Goal: Transaction & Acquisition: Purchase product/service

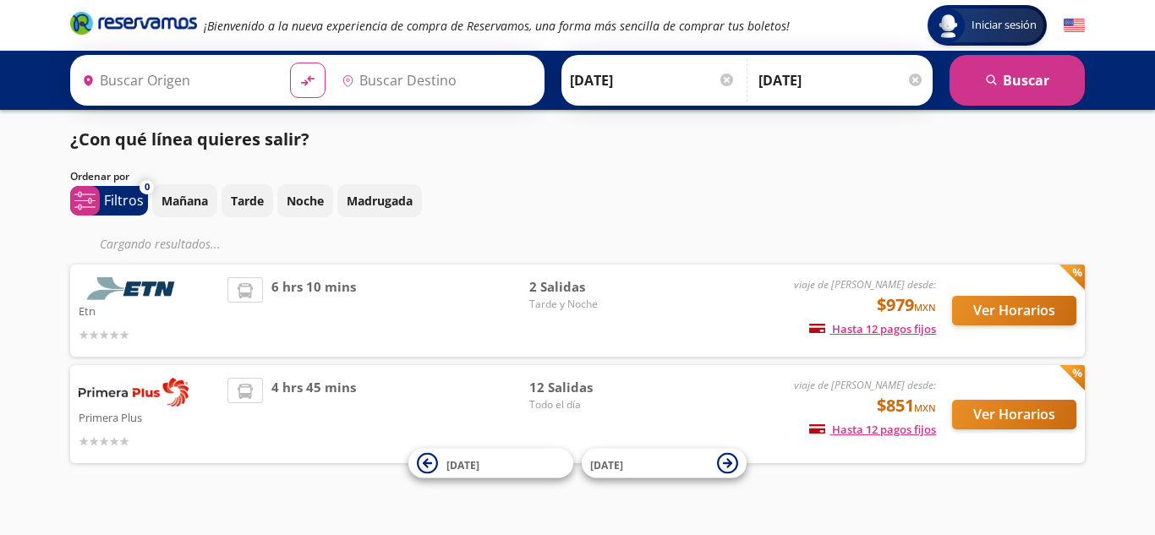
type input "[GEOGRAPHIC_DATA], [GEOGRAPHIC_DATA]"
type input "[GEOGRAPHIC_DATA][PERSON_NAME], [GEOGRAPHIC_DATA][PERSON_NAME]"
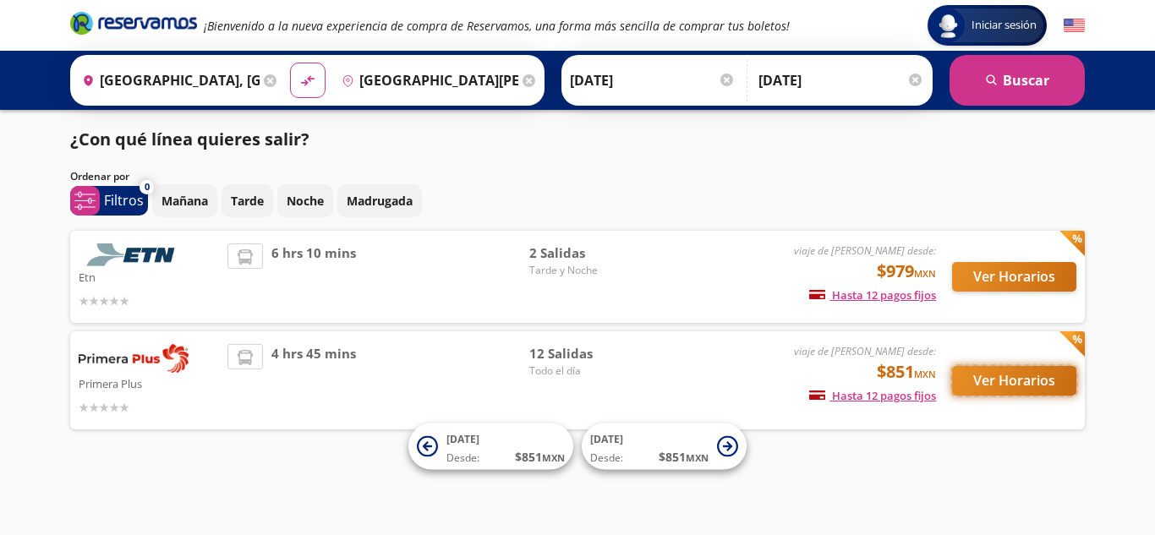
click at [986, 376] on button "Ver Horarios" at bounding box center [1014, 381] width 124 height 30
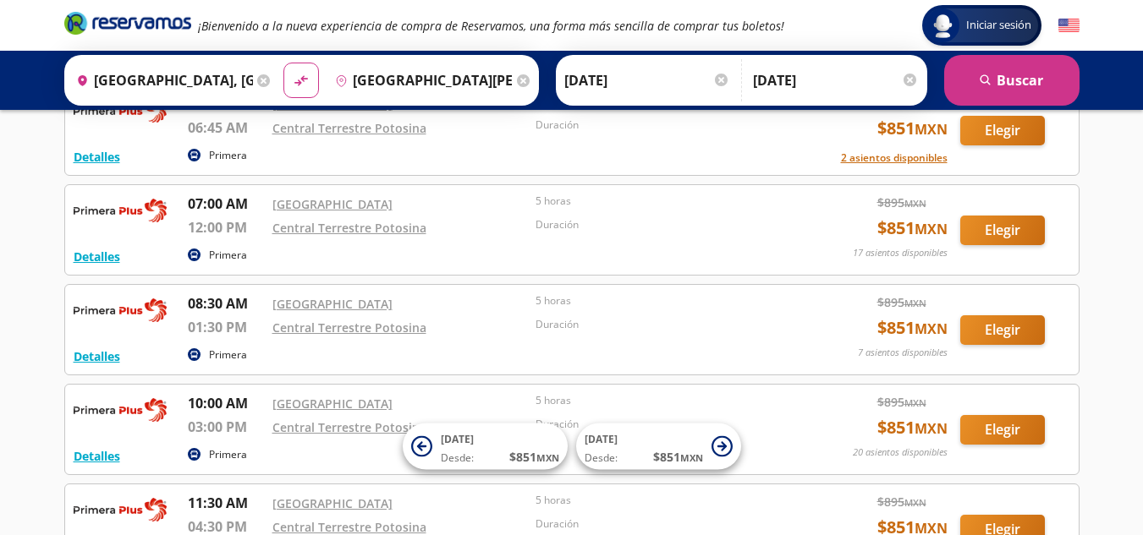
click at [362, 336] on link "Central Terrestre Potosina" at bounding box center [349, 328] width 154 height 16
click at [91, 365] on button "Detalles" at bounding box center [97, 357] width 47 height 18
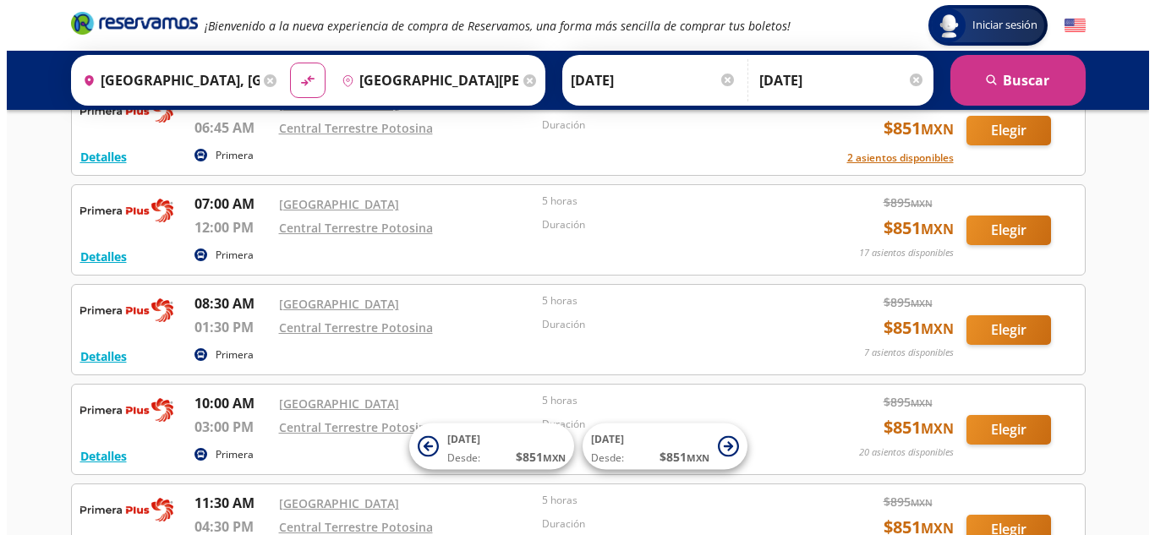
click icon "button"
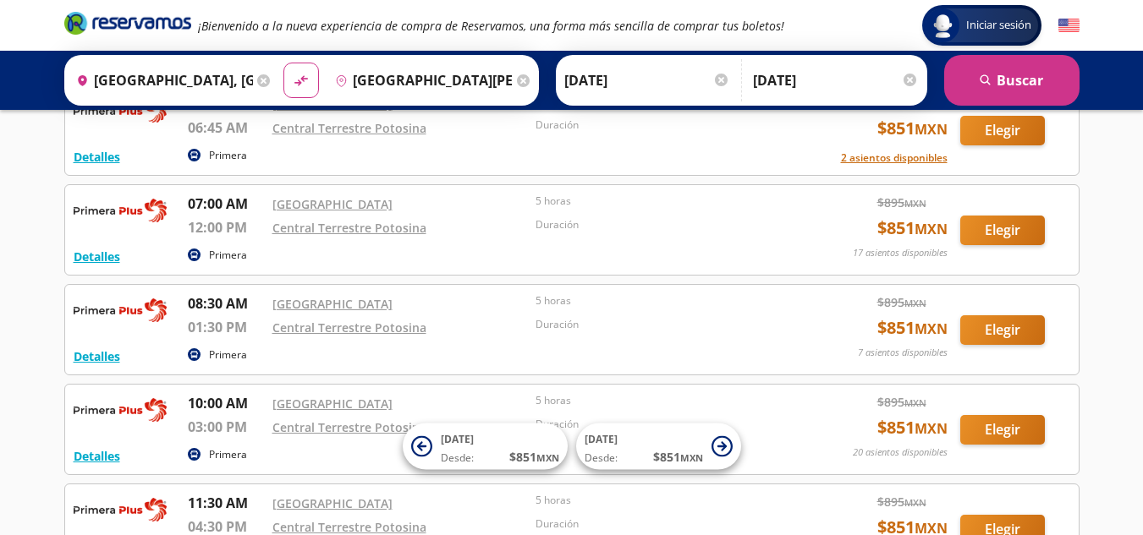
click at [977, 343] on button "Elegir" at bounding box center [1002, 330] width 85 height 30
click icon
click button "Ver Horarios"
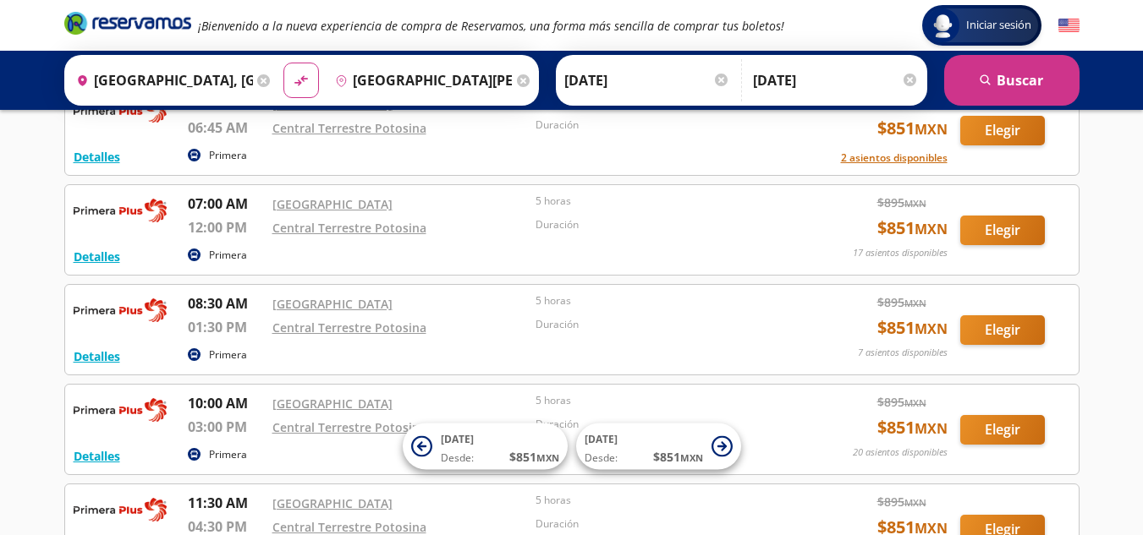
click button "Elegir"
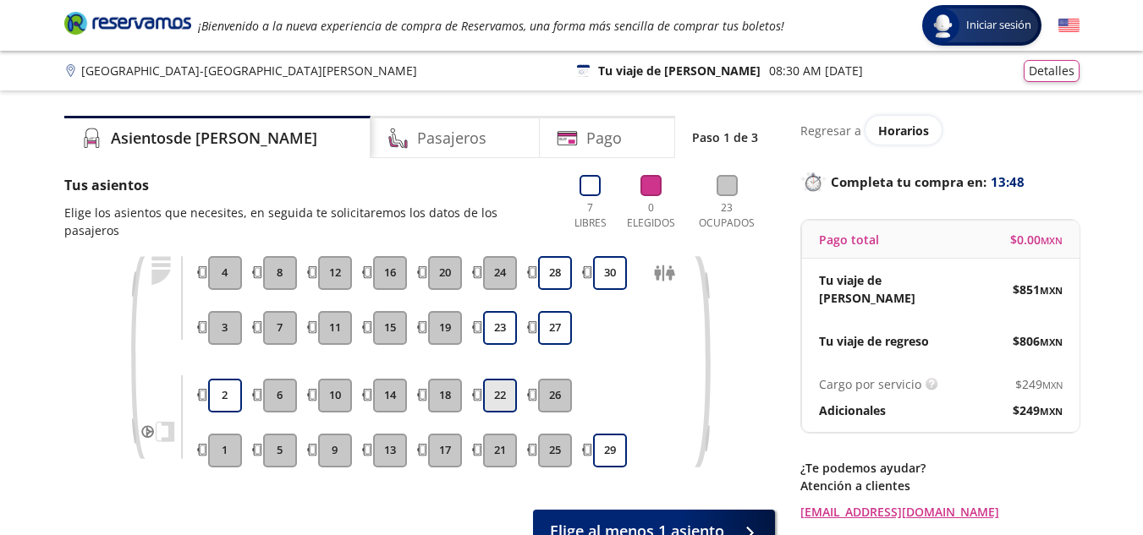
click at [499, 379] on button "22" at bounding box center [500, 396] width 34 height 34
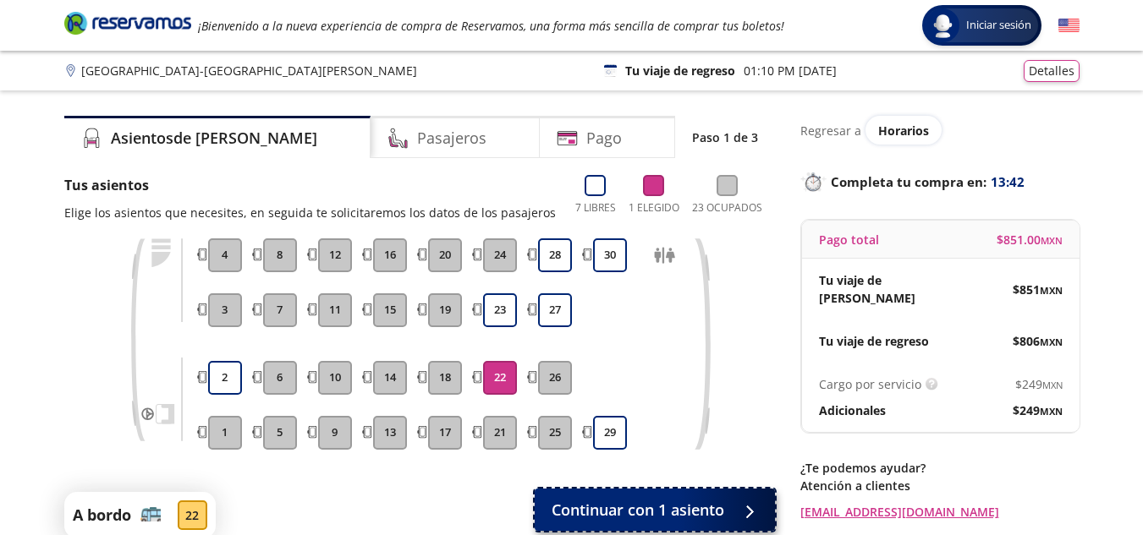
click at [751, 504] on div at bounding box center [744, 510] width 25 height 21
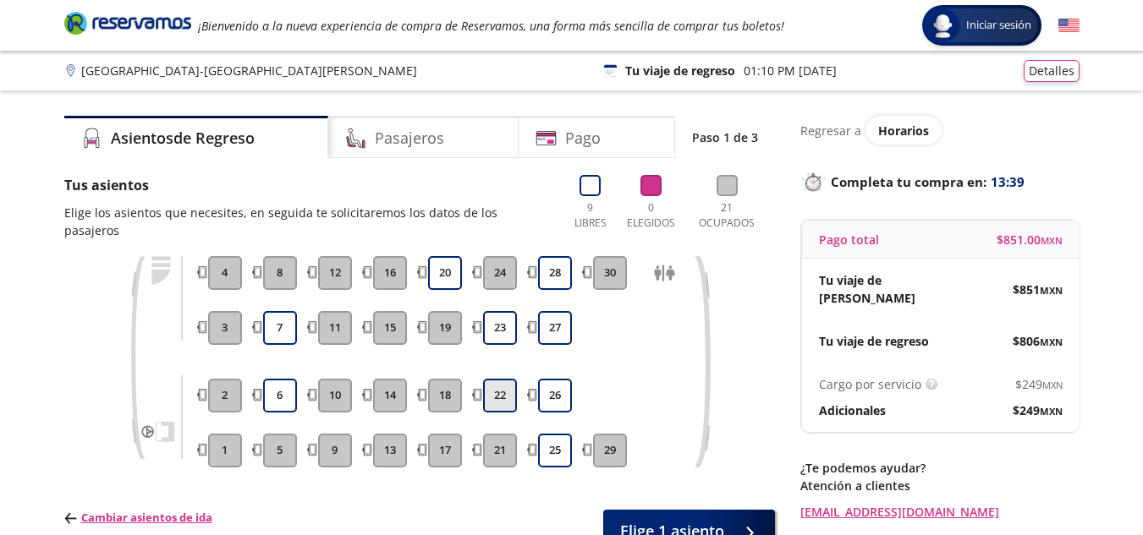
click at [505, 387] on button "22" at bounding box center [500, 396] width 34 height 34
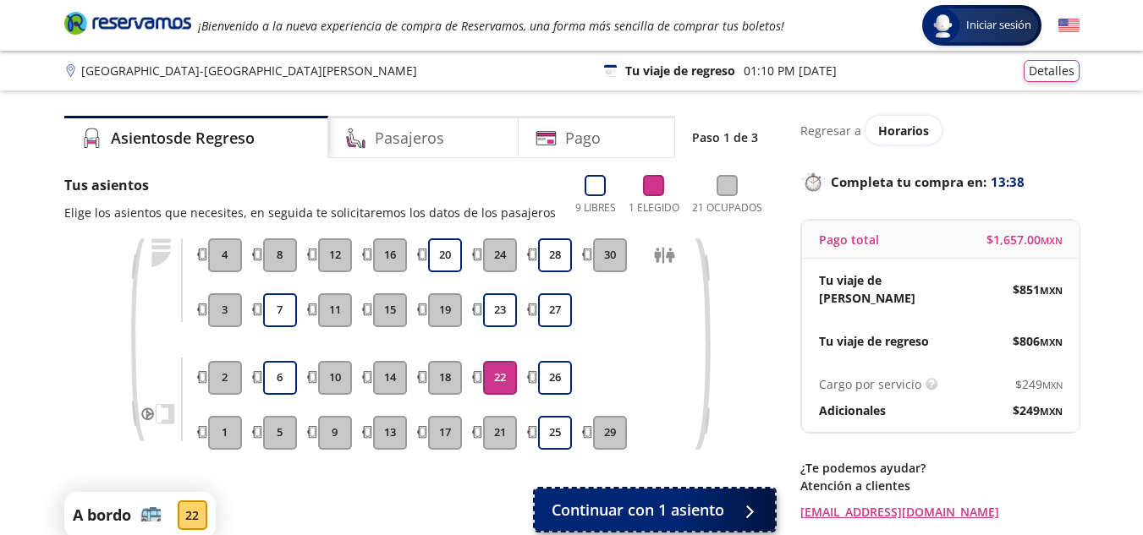
click at [710, 507] on span "Continuar con 1 asiento" at bounding box center [637, 510] width 173 height 23
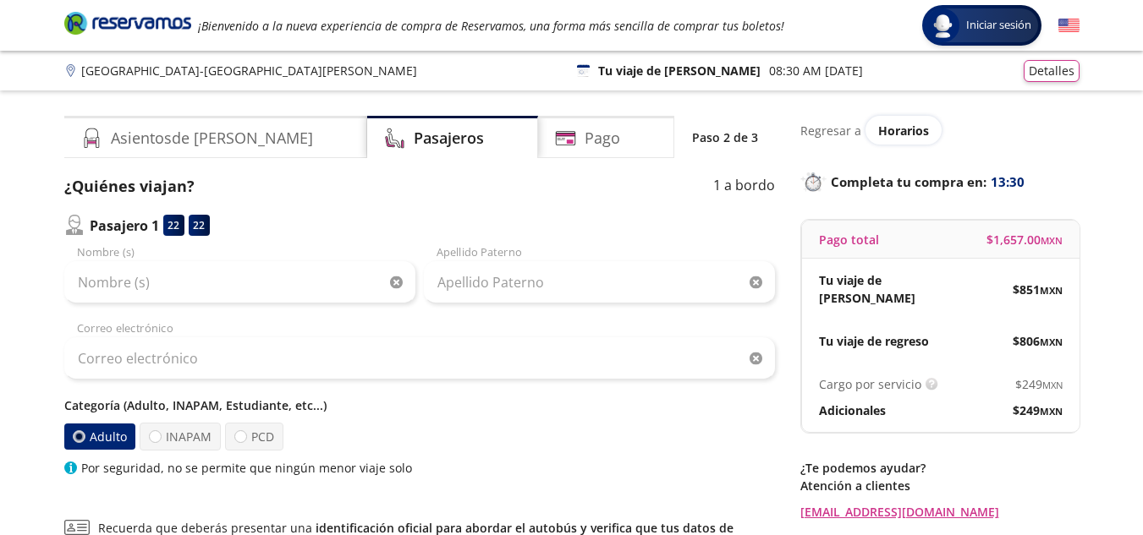
click at [230, 403] on p "Categoría (Adulto, INAPAM, Estudiante, etc...)" at bounding box center [419, 406] width 710 height 18
click at [245, 431] on label "PCD" at bounding box center [254, 437] width 58 height 28
click at [245, 431] on input "PCD" at bounding box center [240, 436] width 11 height 11
radio input "true"
click at [125, 434] on label "Adulto" at bounding box center [99, 437] width 73 height 28
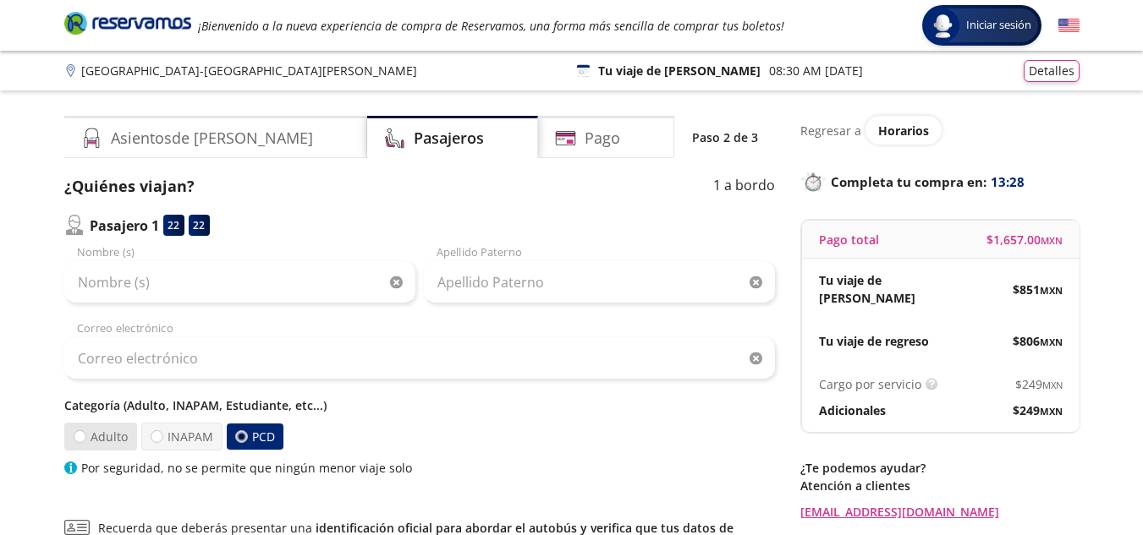
click at [85, 434] on input "Adulto" at bounding box center [79, 436] width 11 height 11
radio input "true"
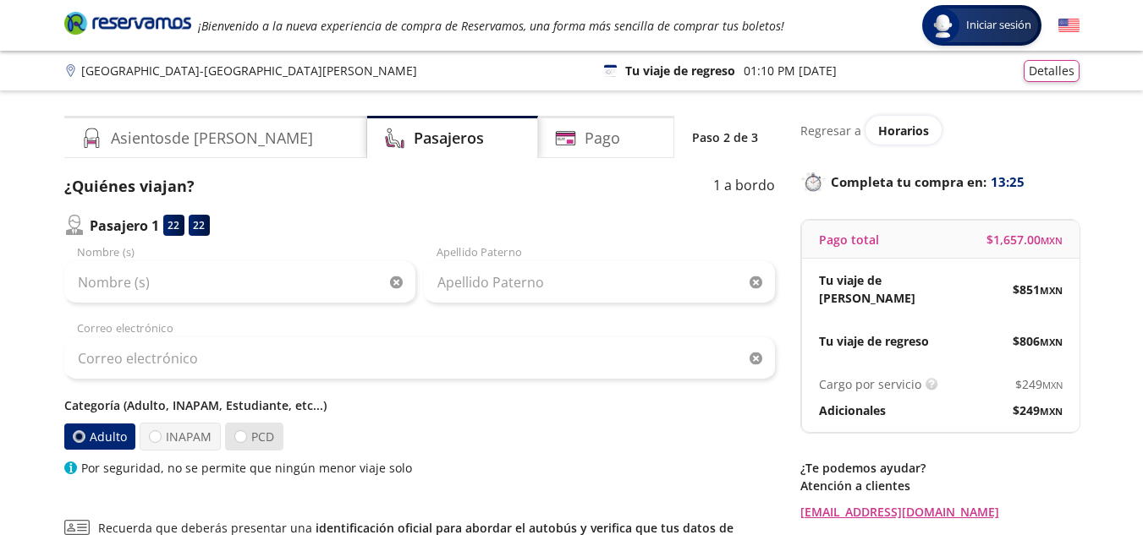
click at [255, 433] on label "PCD" at bounding box center [254, 437] width 58 height 28
click at [246, 433] on input "PCD" at bounding box center [240, 436] width 11 height 11
radio input "true"
radio input "false"
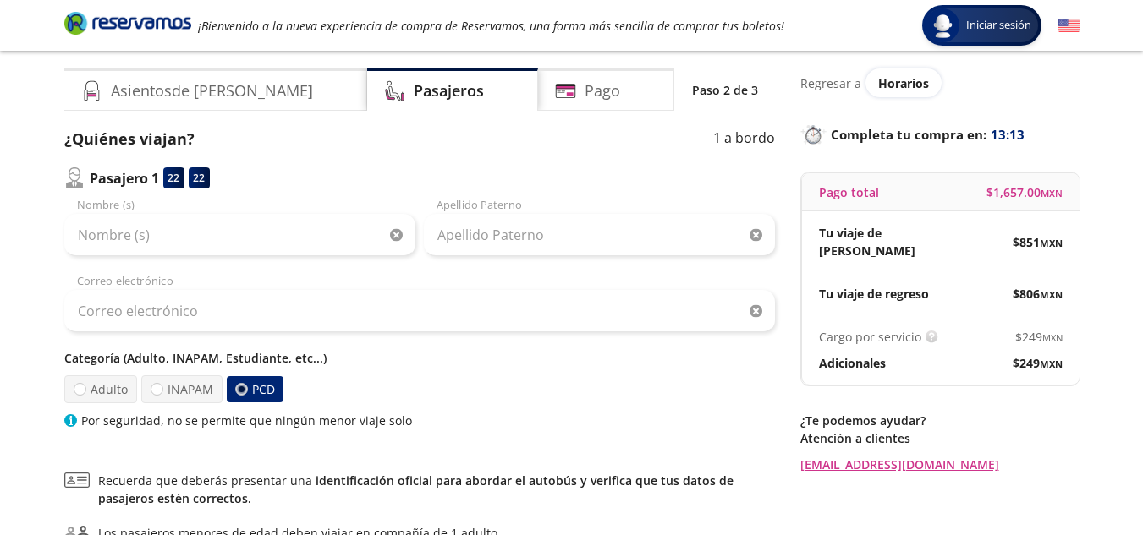
scroll to position [42, 0]
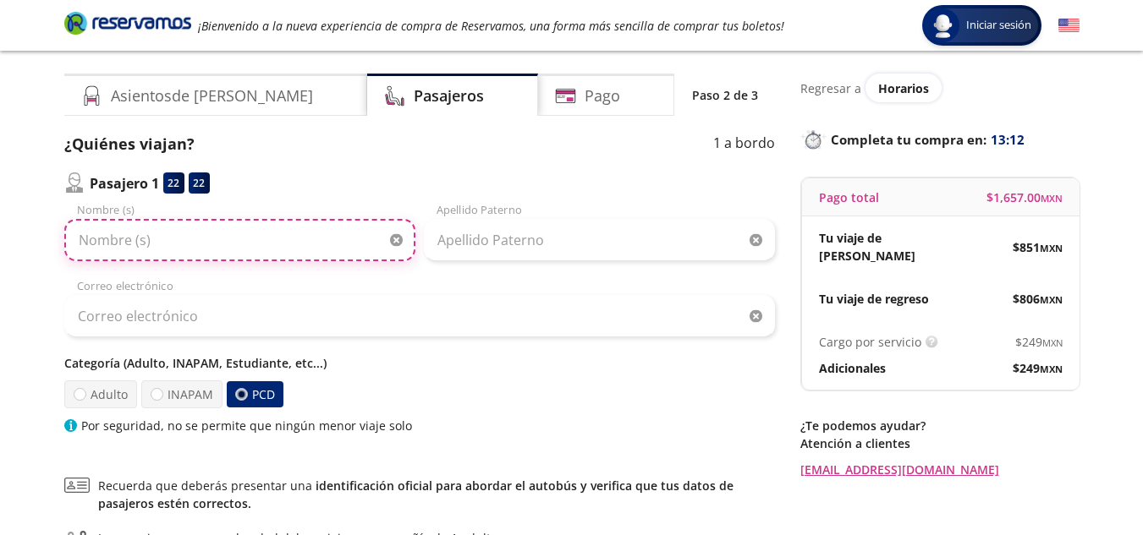
click at [149, 260] on input "Nombre (s)" at bounding box center [239, 240] width 351 height 42
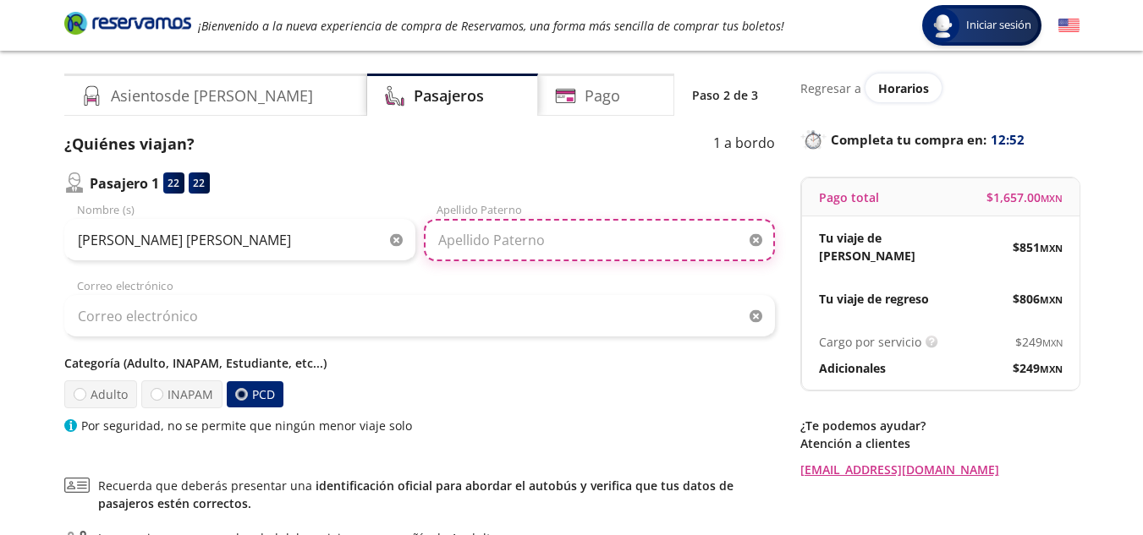
click at [502, 248] on input "Apellido Paterno" at bounding box center [599, 240] width 351 height 42
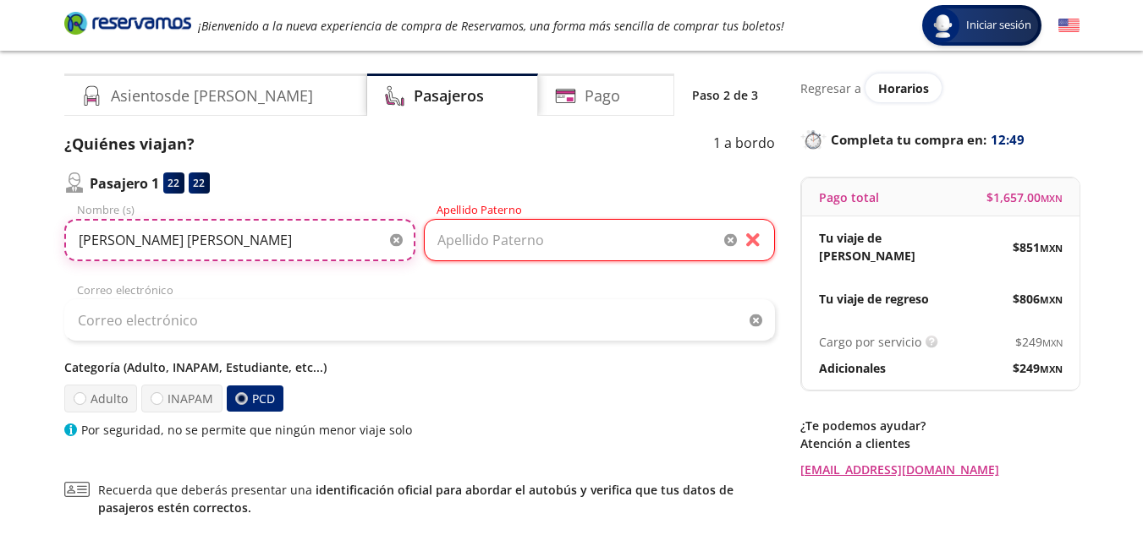
drag, startPoint x: 263, startPoint y: 233, endPoint x: 153, endPoint y: 273, distance: 116.9
click at [153, 273] on div "Jair Felipe Navor Montalvo Nombre (s) Apellido Paterno Correo electrónico Categ…" at bounding box center [419, 320] width 710 height 237
type input "Jair Felipe"
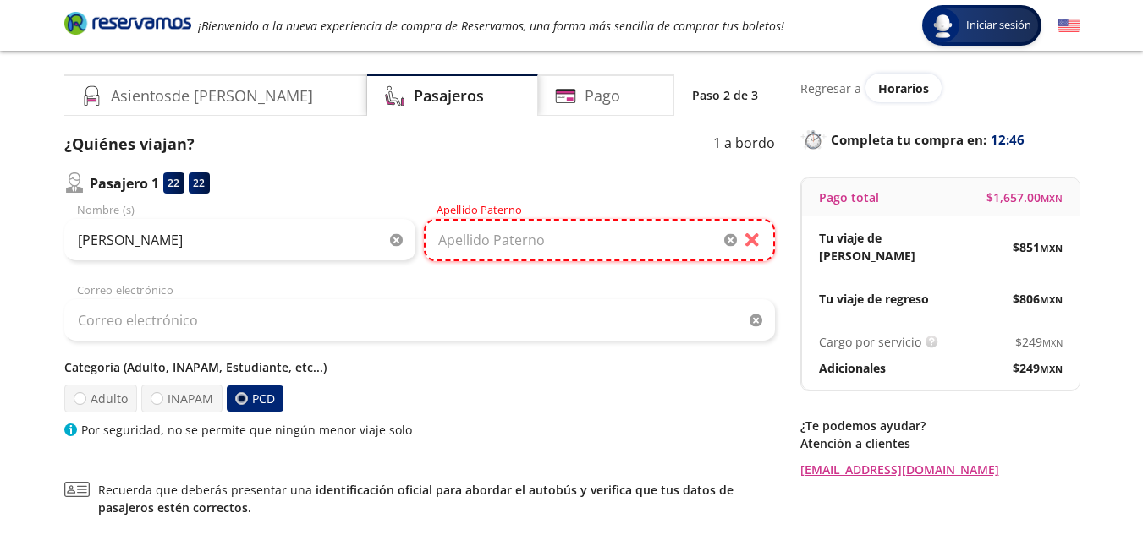
click at [705, 250] on input "Apellido Paterno" at bounding box center [599, 240] width 351 height 42
click at [681, 293] on div "Correo electrónico" at bounding box center [419, 311] width 710 height 59
click at [650, 247] on input "Apellido Paterno" at bounding box center [599, 240] width 351 height 42
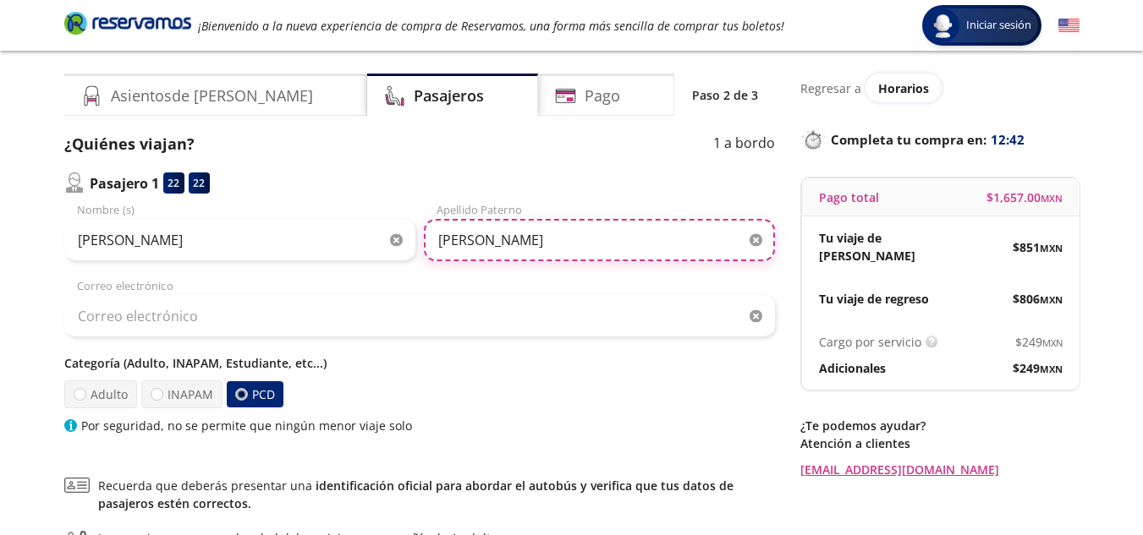
click at [639, 257] on input "Navor" at bounding box center [599, 240] width 351 height 42
type input "Navor"
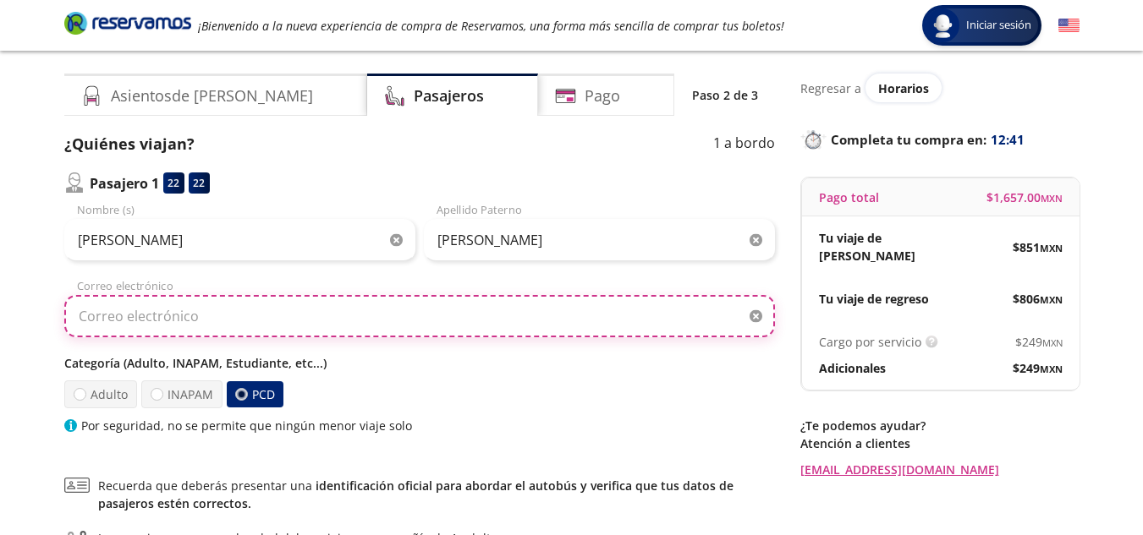
click at [603, 310] on input "Correo electrónico" at bounding box center [419, 316] width 710 height 42
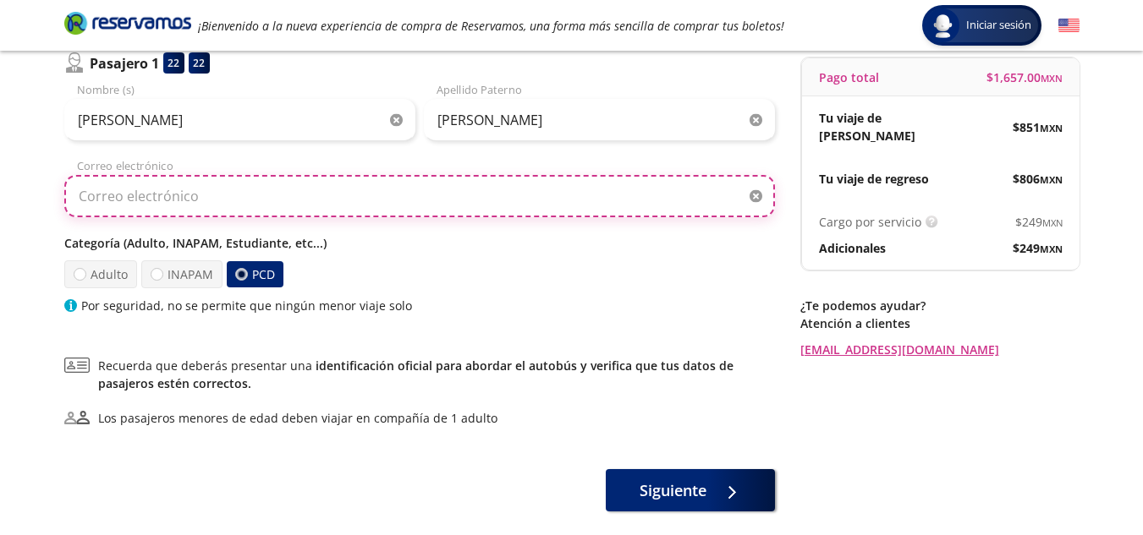
scroll to position [146, 0]
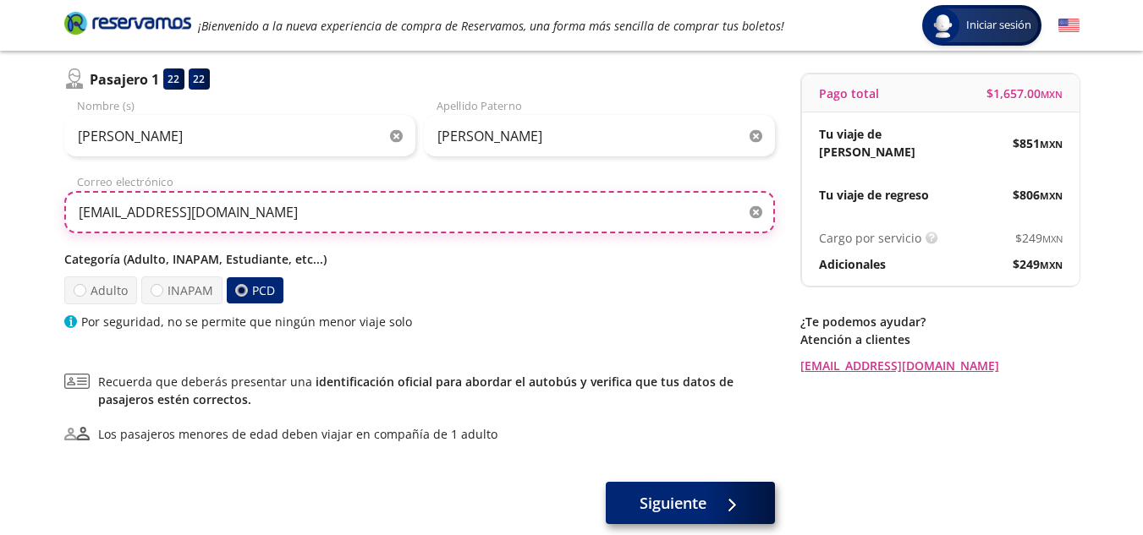
type input "jair1299f@icloud.com"
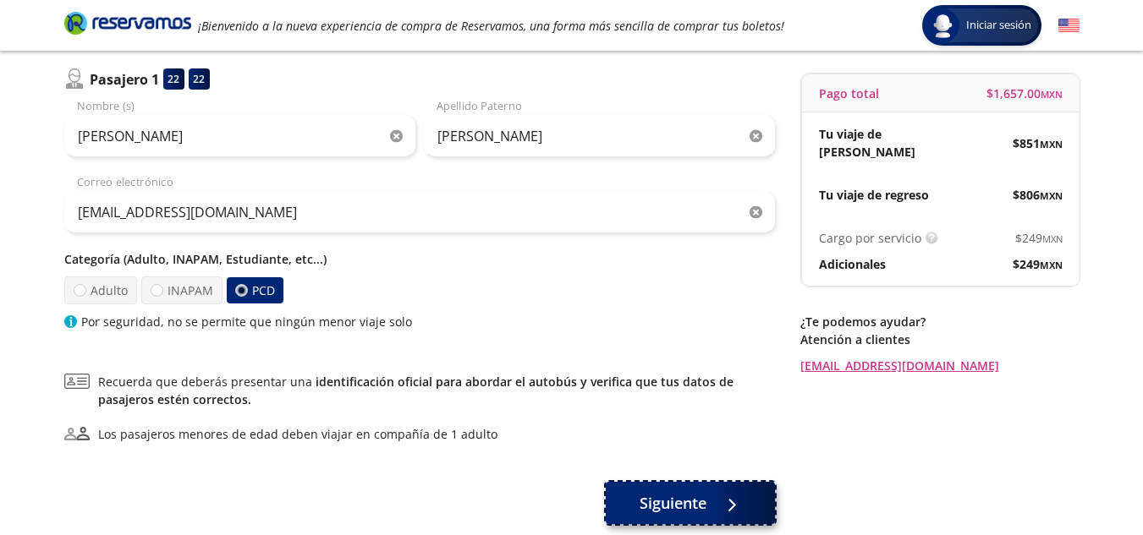
click at [727, 498] on div at bounding box center [727, 503] width 25 height 21
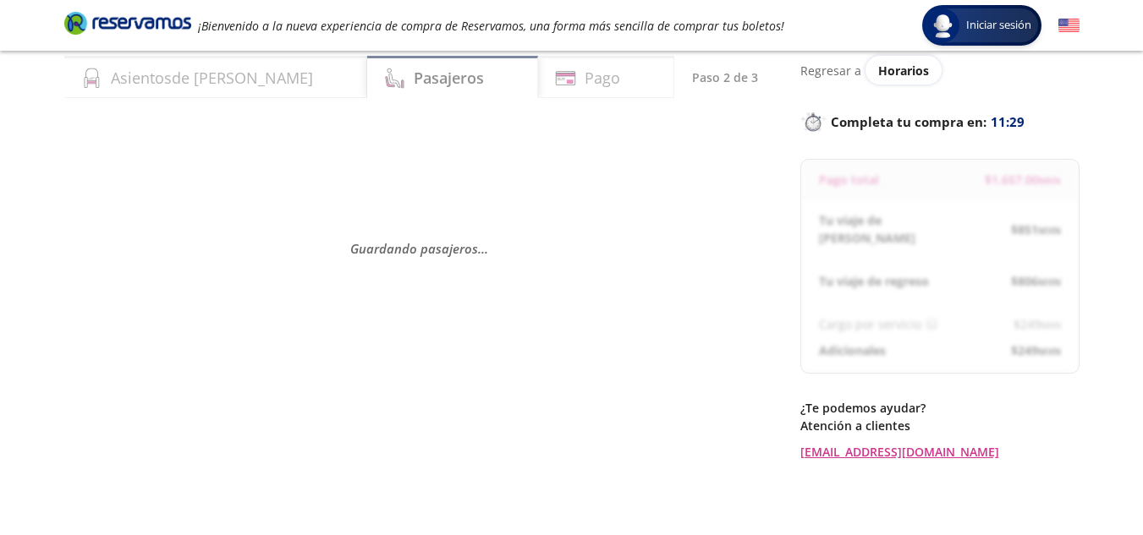
scroll to position [56, 0]
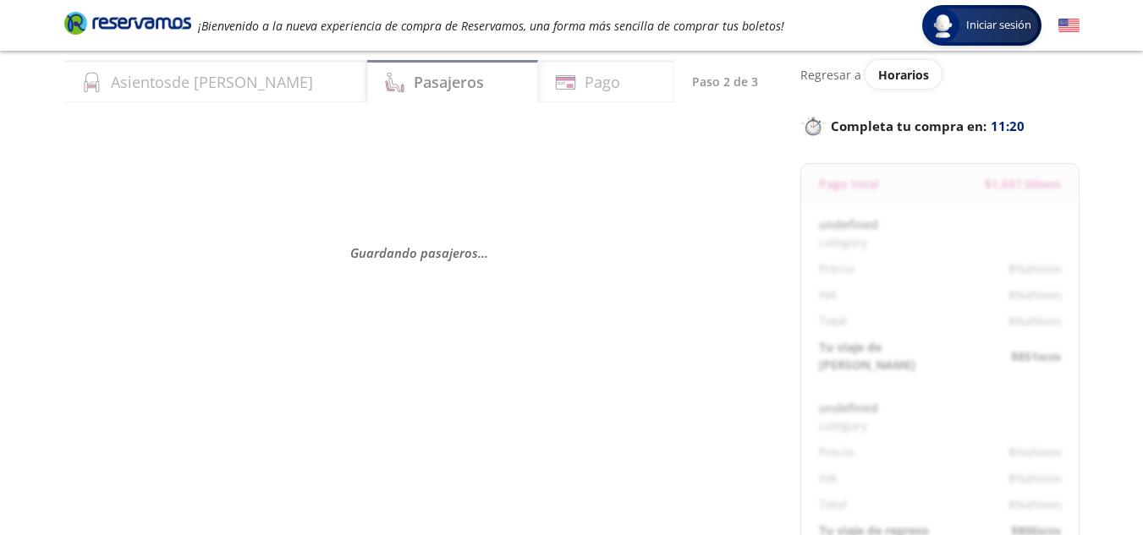
select select "MX"
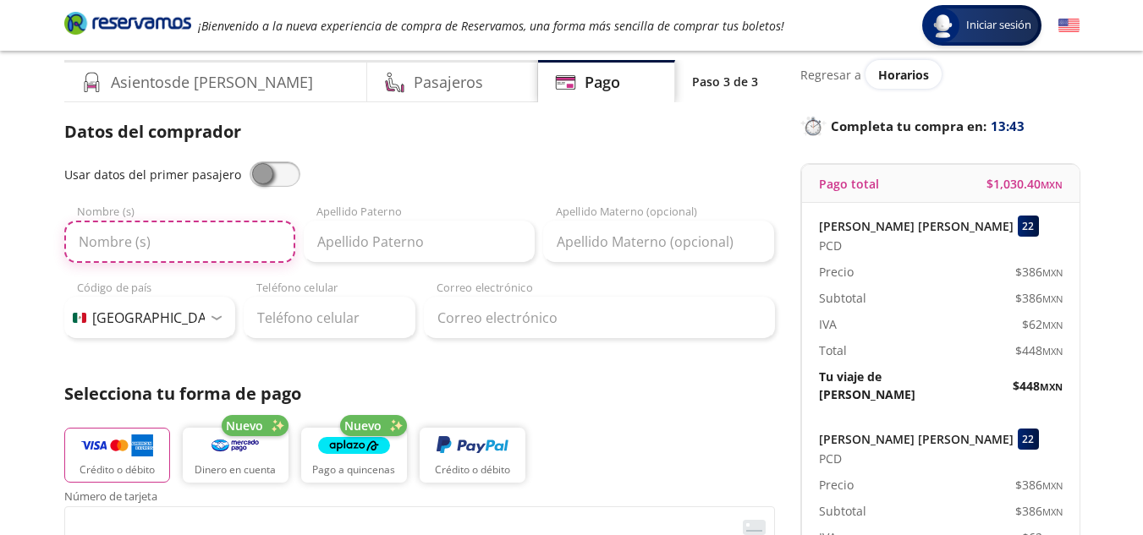
click at [255, 240] on input "Nombre (s)" at bounding box center [179, 242] width 231 height 42
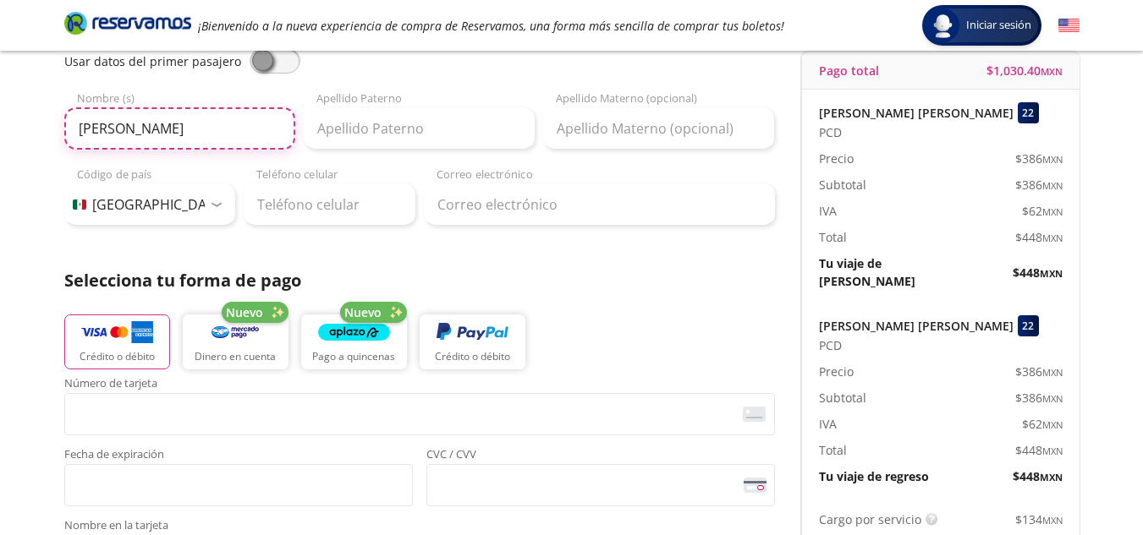
scroll to position [116, 0]
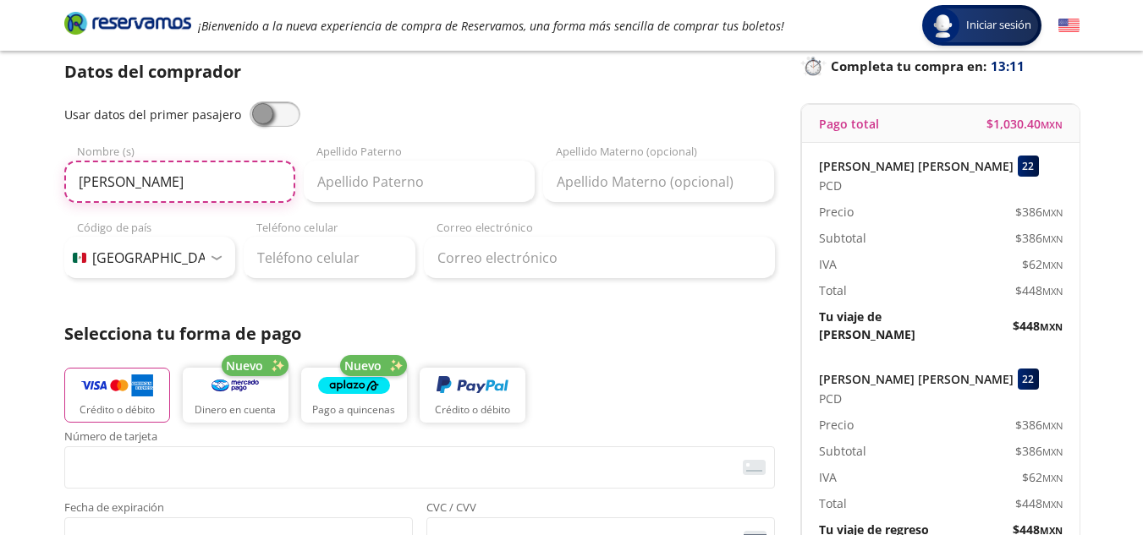
type input "Jair Felipe"
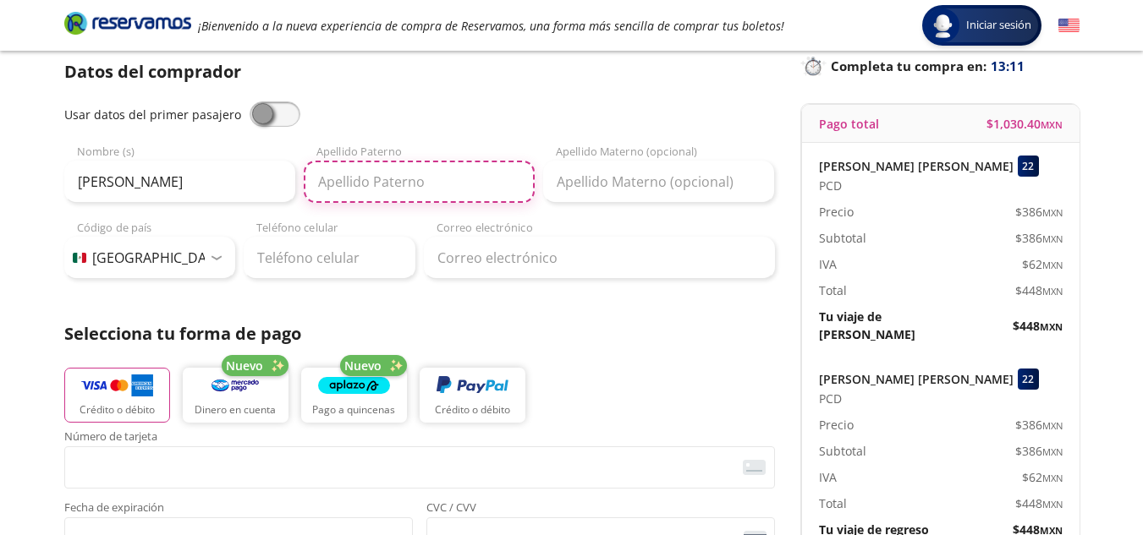
click at [424, 173] on input "Apellido Paterno" at bounding box center [419, 182] width 231 height 42
type input "Navor"
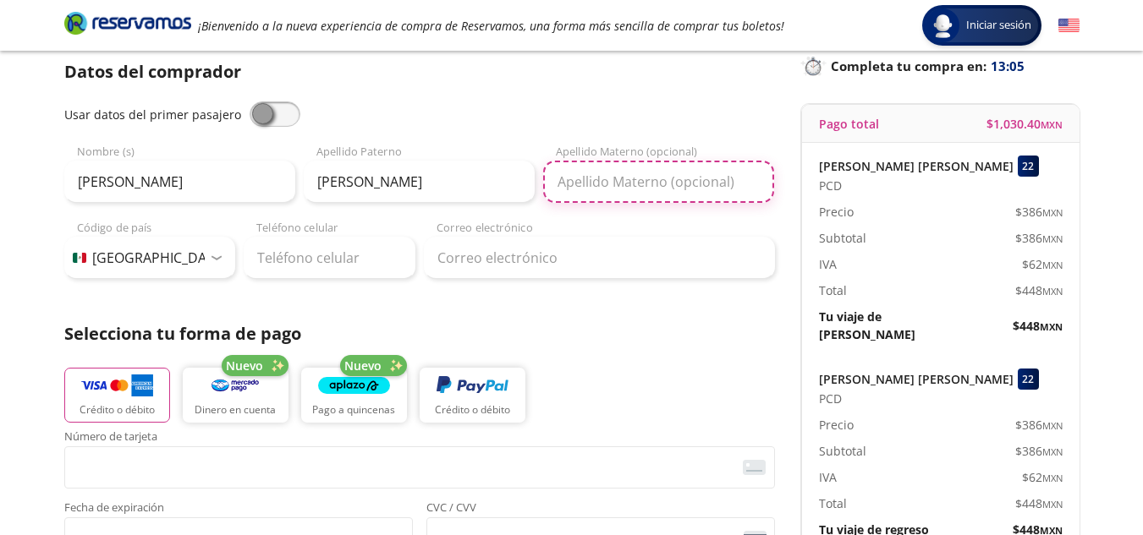
click at [578, 184] on input "Apellido Materno (opcional)" at bounding box center [658, 182] width 231 height 42
type input "Montalvo"
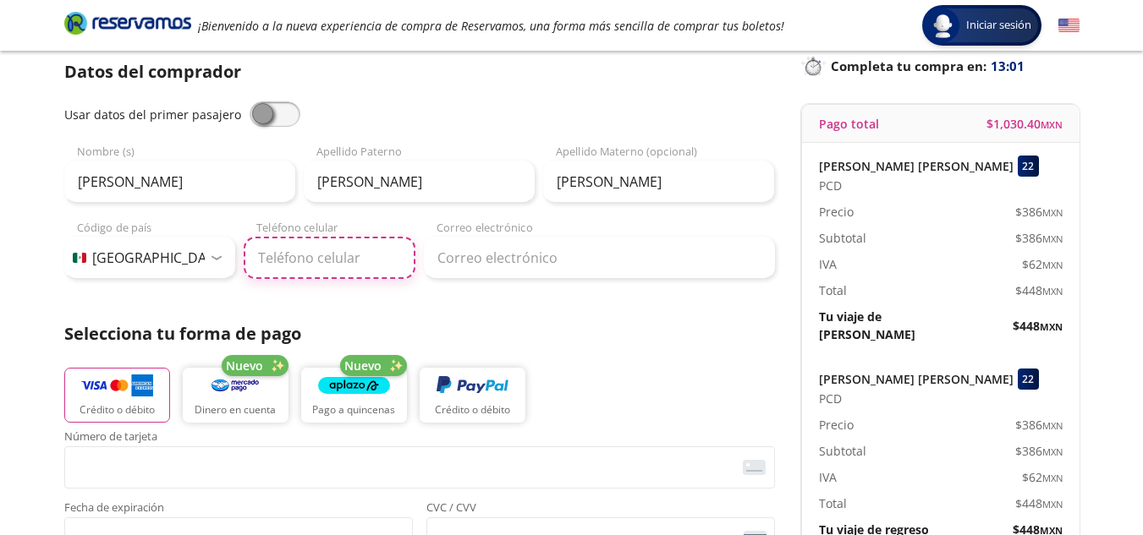
click at [296, 239] on input "Teléfono celular" at bounding box center [330, 258] width 172 height 42
type input "444 287 6305"
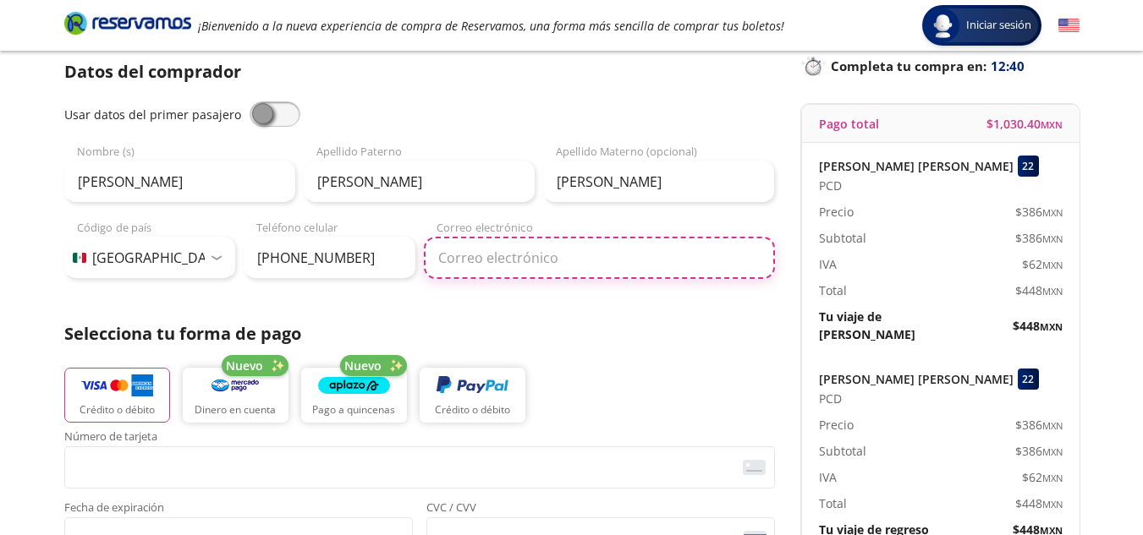
click at [477, 254] on input "Correo electrónico" at bounding box center [599, 258] width 351 height 42
type input "jair1299f@icloud.com"
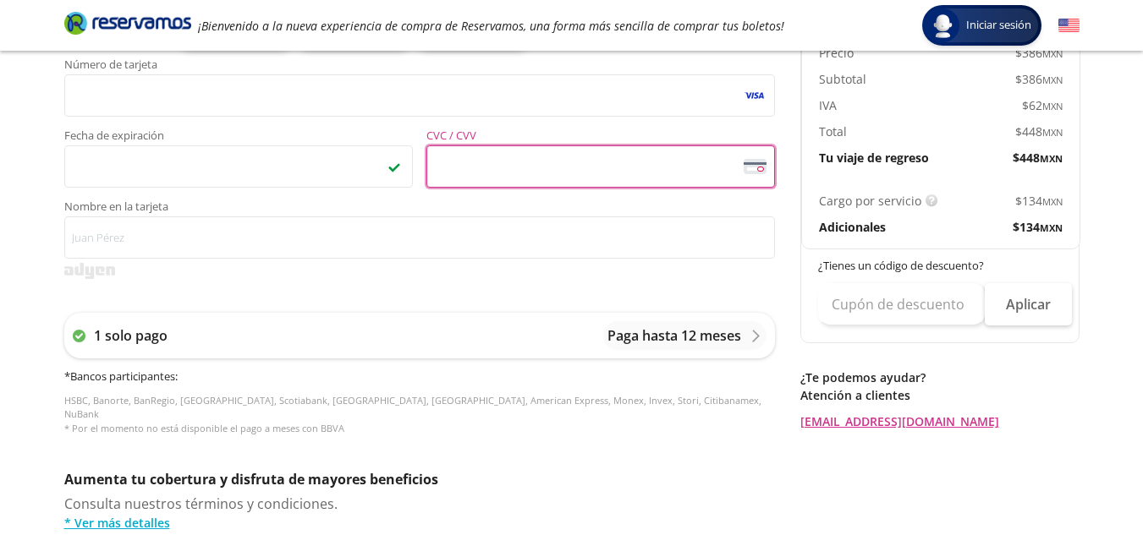
scroll to position [492, 0]
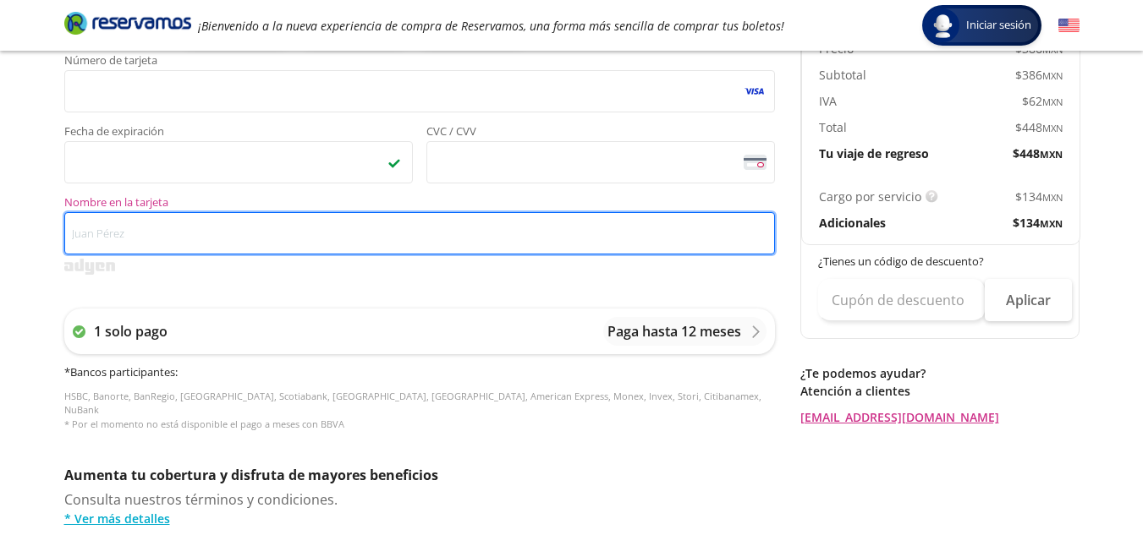
click at [418, 239] on input "Nombre en la tarjeta" at bounding box center [419, 233] width 710 height 42
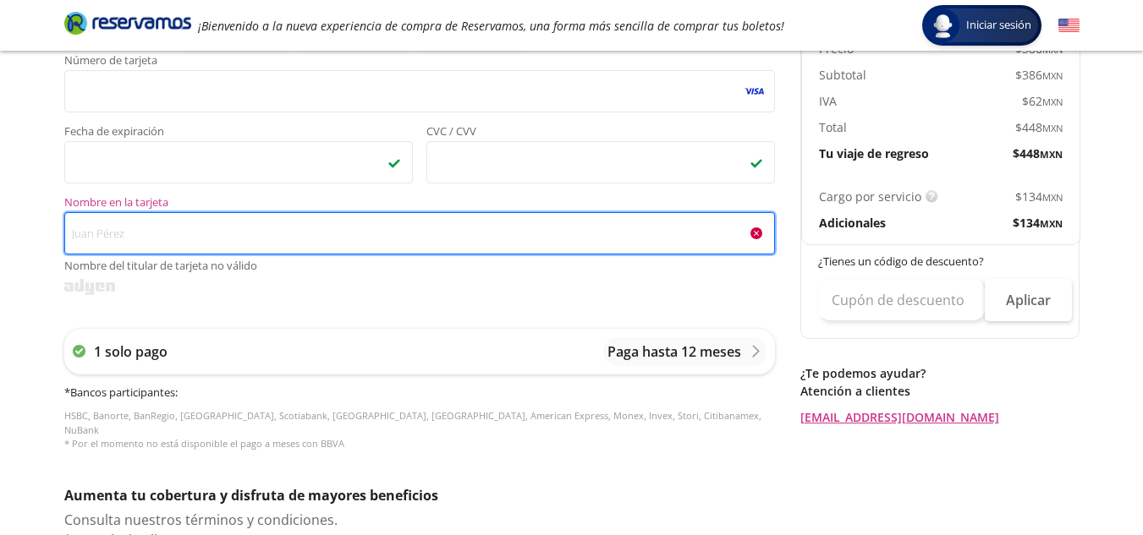
click at [320, 244] on input "Nombre en la tarjeta Nombre del titular de tarjeta no válido" at bounding box center [419, 233] width 710 height 42
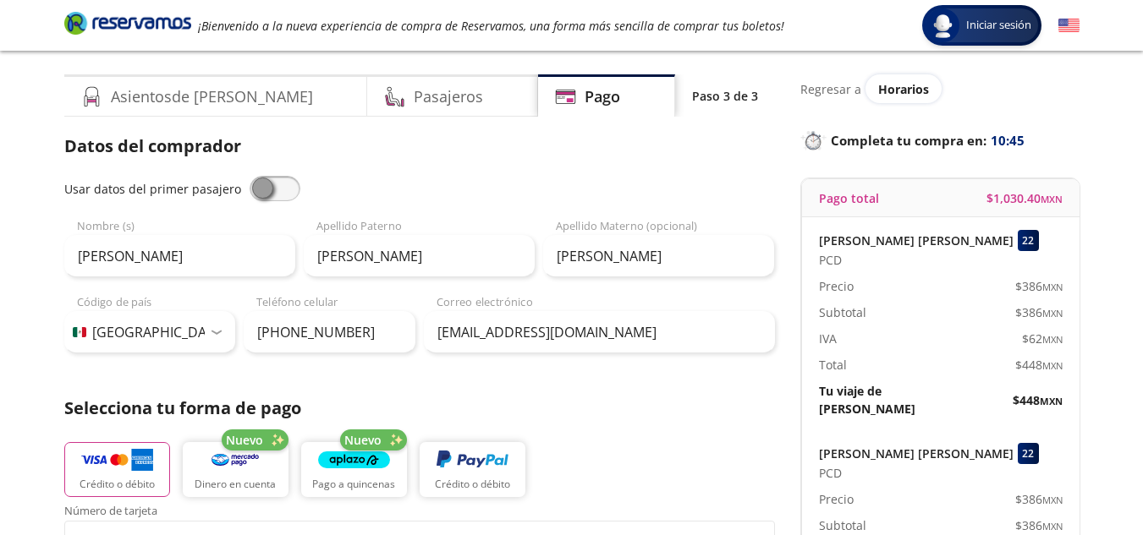
scroll to position [0, 0]
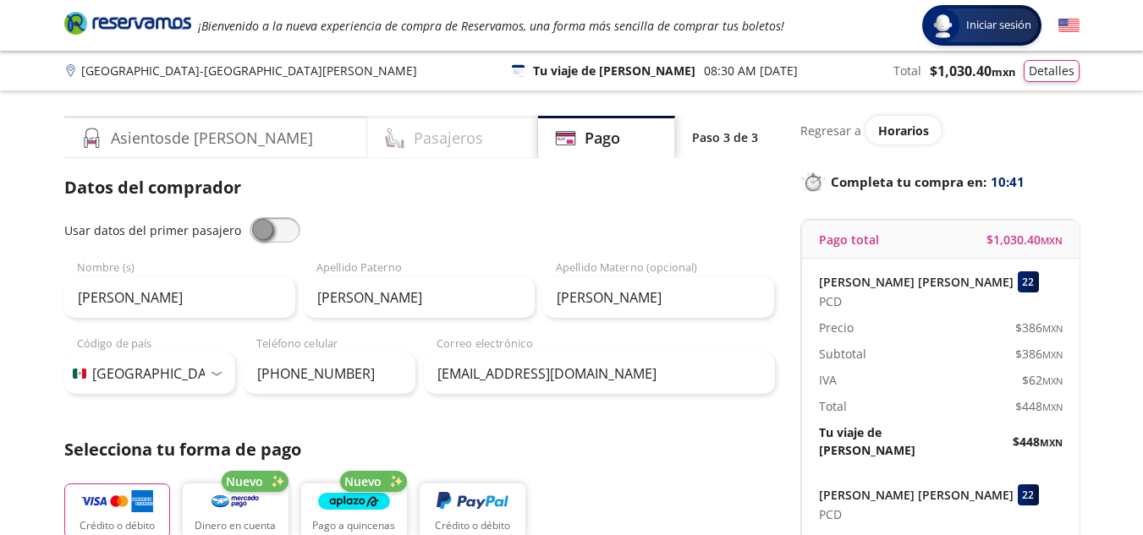
type input "Jair Montalvo"
click at [438, 134] on div "Pasajeros" at bounding box center [452, 137] width 171 height 42
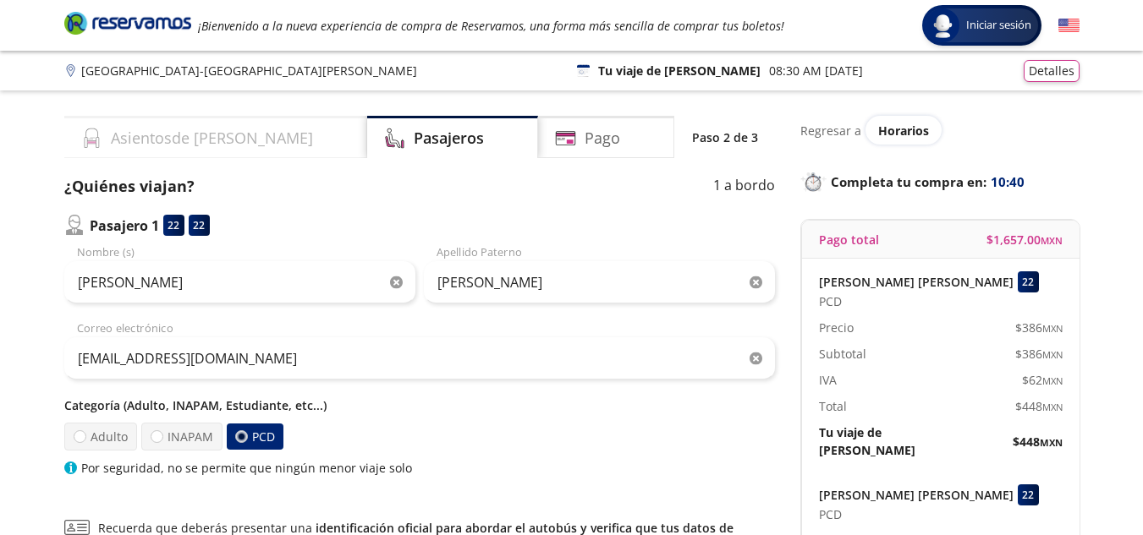
click at [244, 127] on div "Asientos de Ida" at bounding box center [215, 137] width 303 height 42
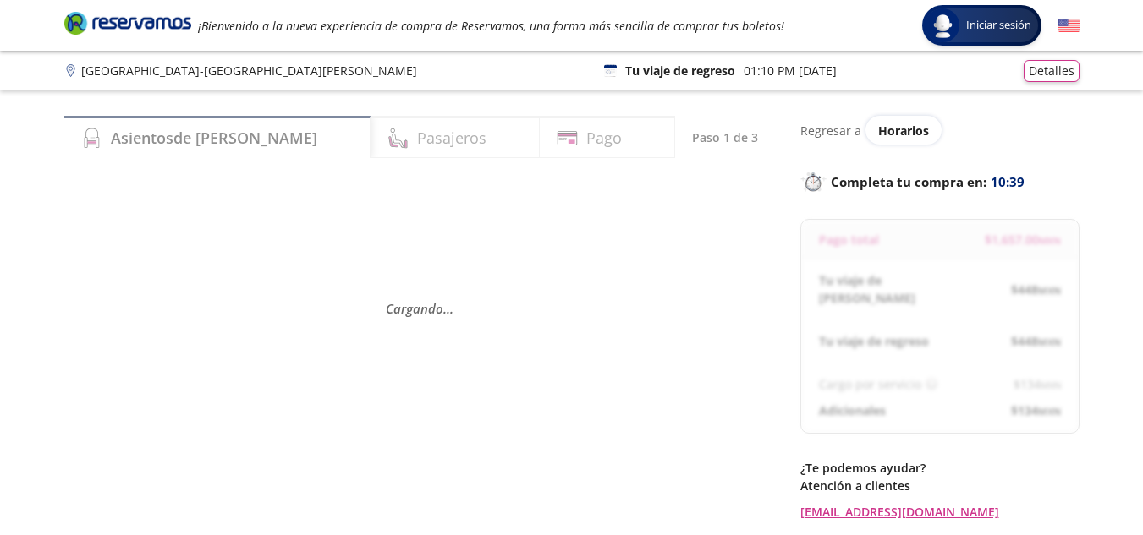
click at [417, 127] on h4 "Pasajeros" at bounding box center [451, 138] width 69 height 23
click at [552, 149] on div "Pago" at bounding box center [607, 137] width 135 height 42
click at [417, 145] on h4 "Pasajeros" at bounding box center [451, 138] width 69 height 23
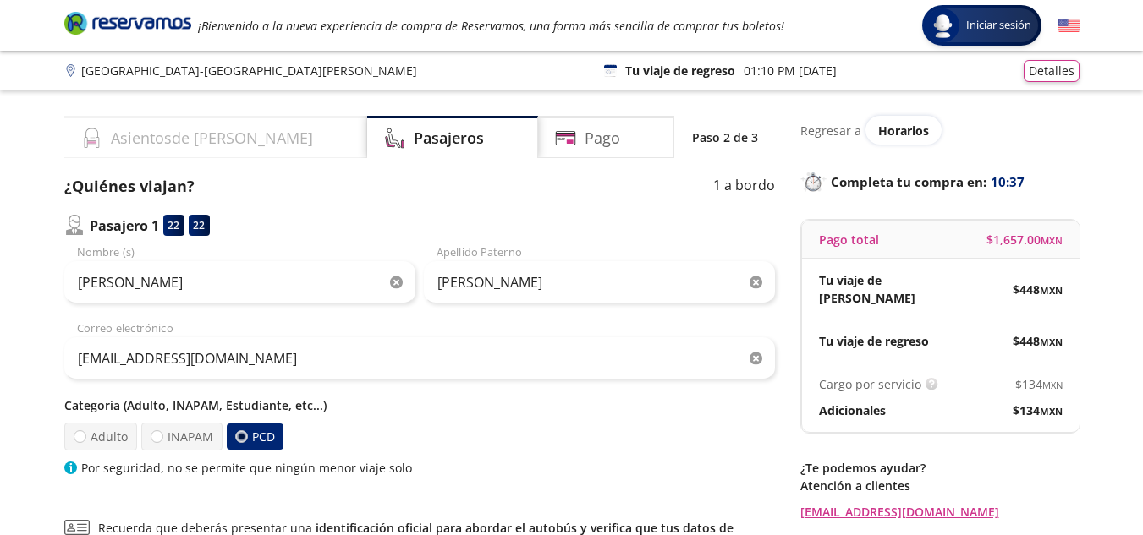
click at [215, 146] on h4 "Asientos de Ida" at bounding box center [212, 138] width 202 height 23
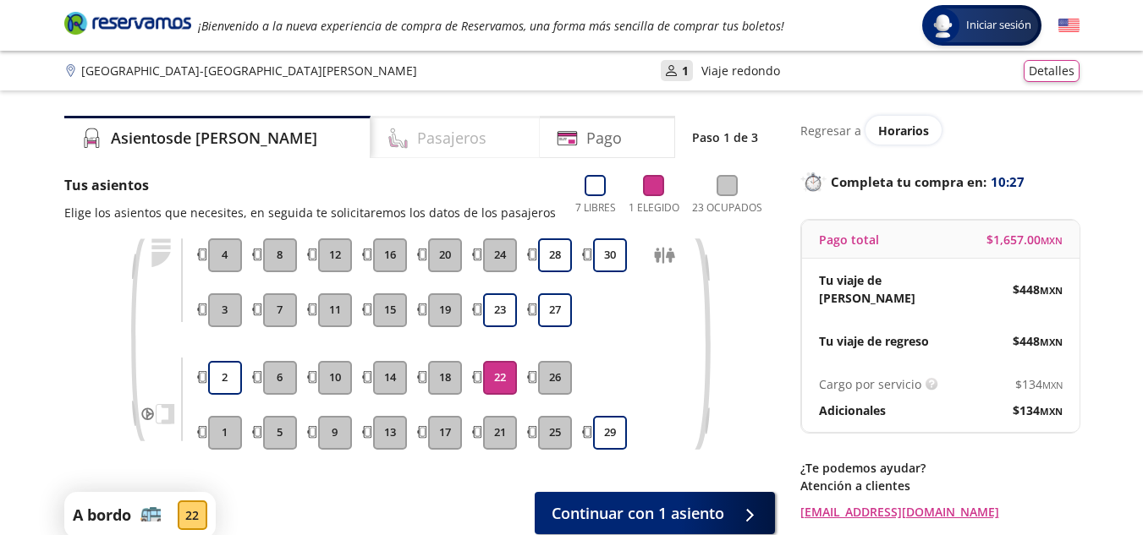
click at [425, 153] on div "Pasajeros" at bounding box center [454, 137] width 169 height 42
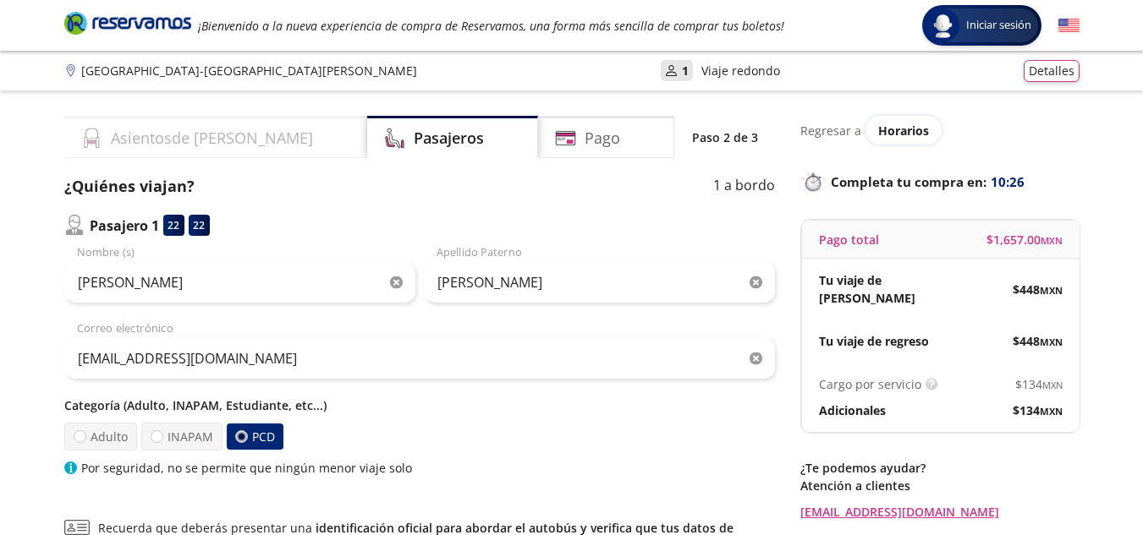
click at [239, 146] on div "Asientos de Ida" at bounding box center [215, 137] width 303 height 42
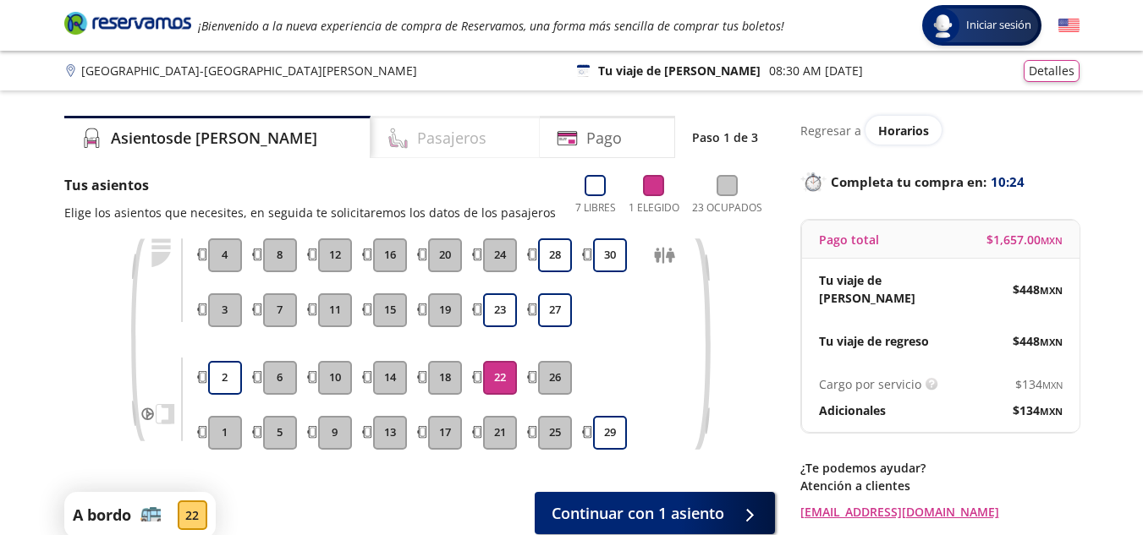
click at [417, 138] on h4 "Pasajeros" at bounding box center [451, 138] width 69 height 23
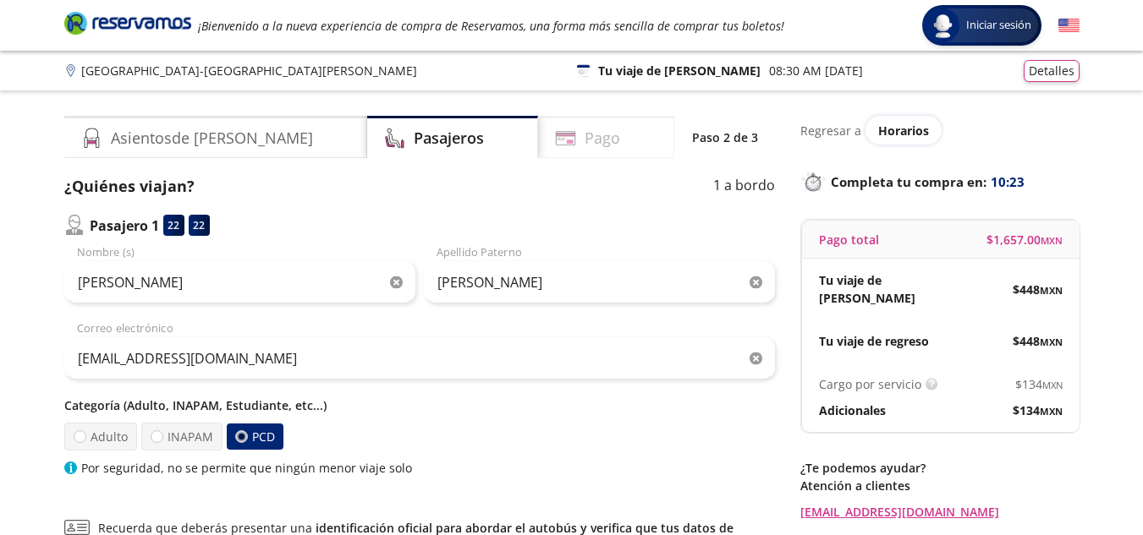
click at [586, 134] on h4 "Pago" at bounding box center [602, 138] width 36 height 23
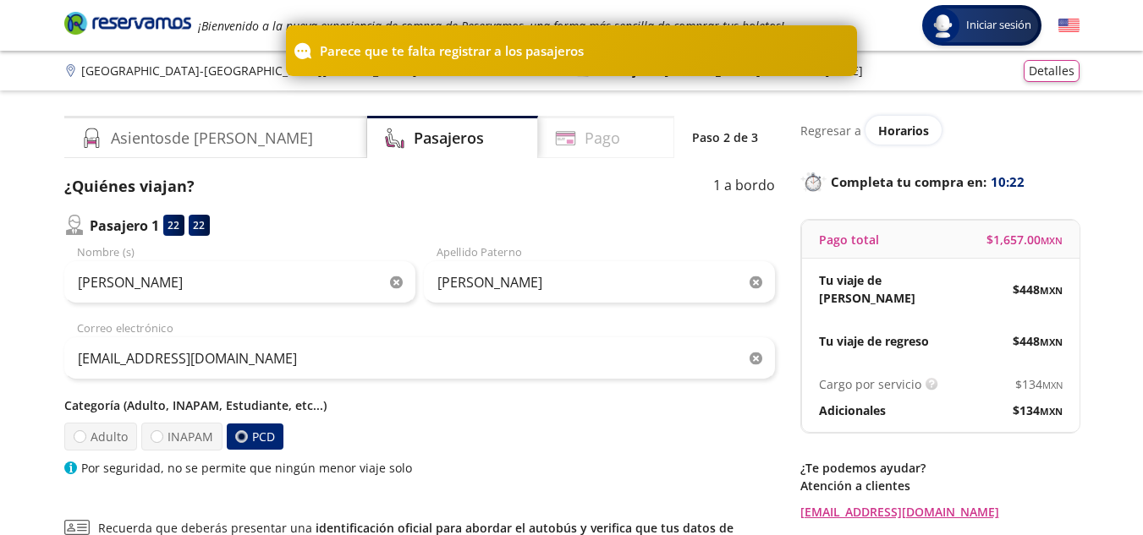
click at [611, 143] on div "Pago" at bounding box center [606, 137] width 136 height 42
click at [455, 141] on div "Pasajeros" at bounding box center [452, 137] width 171 height 42
click at [255, 134] on div "Asientos de Ida" at bounding box center [215, 137] width 303 height 42
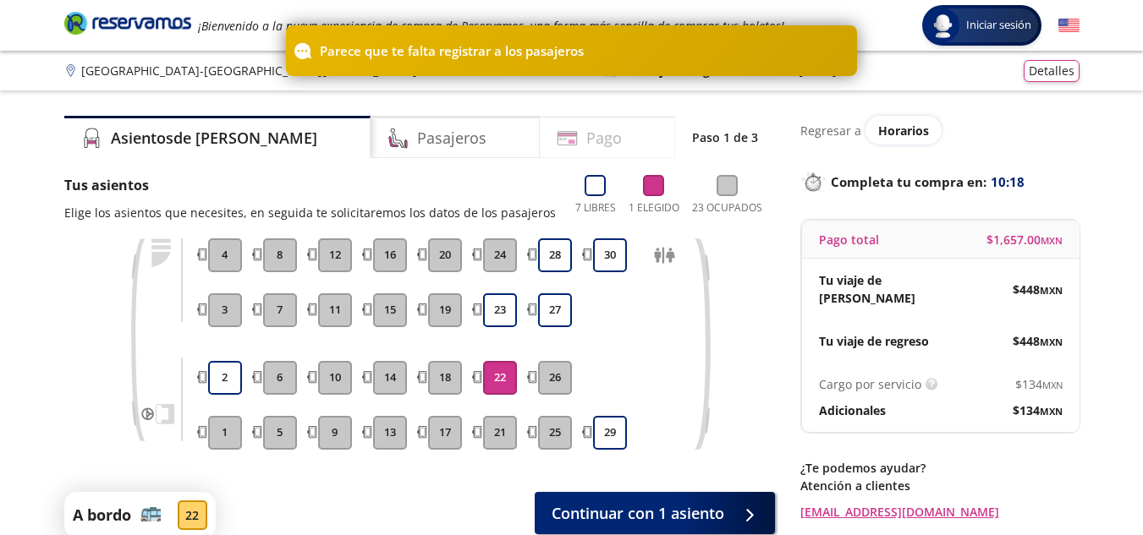
click at [586, 146] on h4 "Pago" at bounding box center [604, 138] width 36 height 23
click at [592, 137] on div "Pago" at bounding box center [607, 137] width 135 height 42
click at [417, 127] on h4 "Pasajeros" at bounding box center [451, 138] width 69 height 23
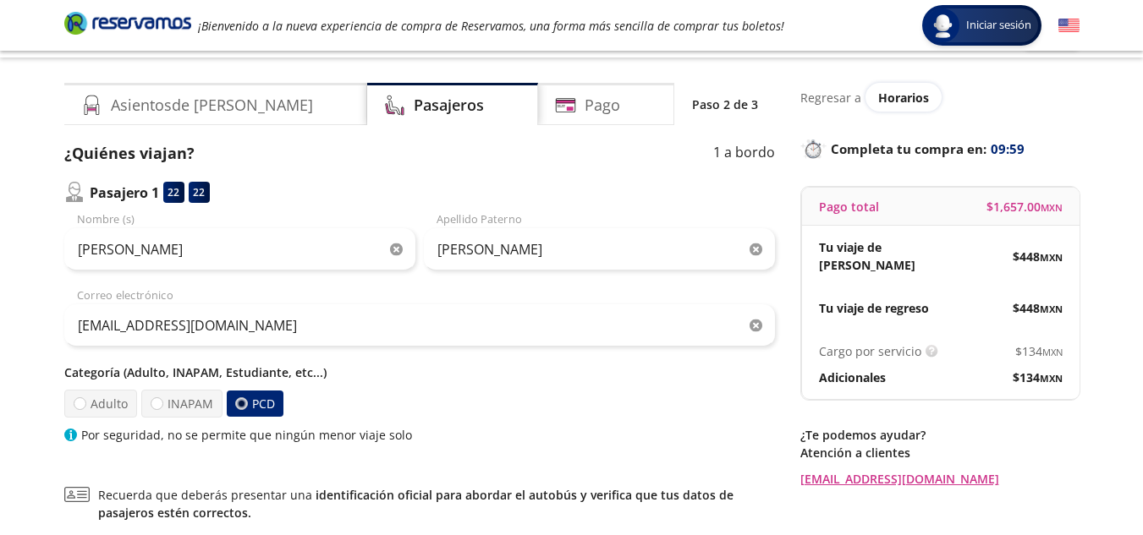
scroll to position [3, 0]
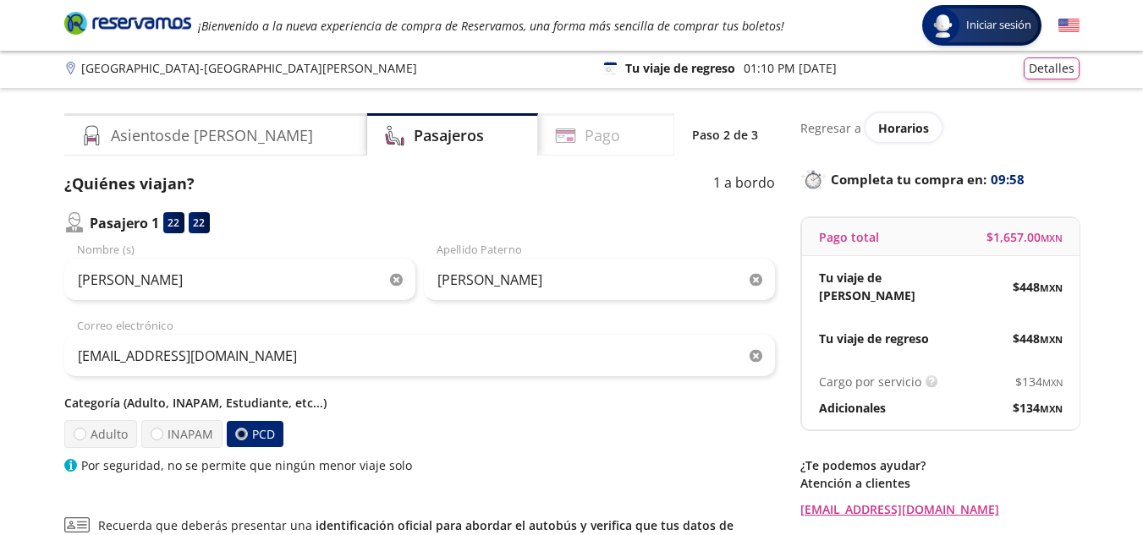
click at [617, 148] on div "Pago" at bounding box center [606, 134] width 136 height 42
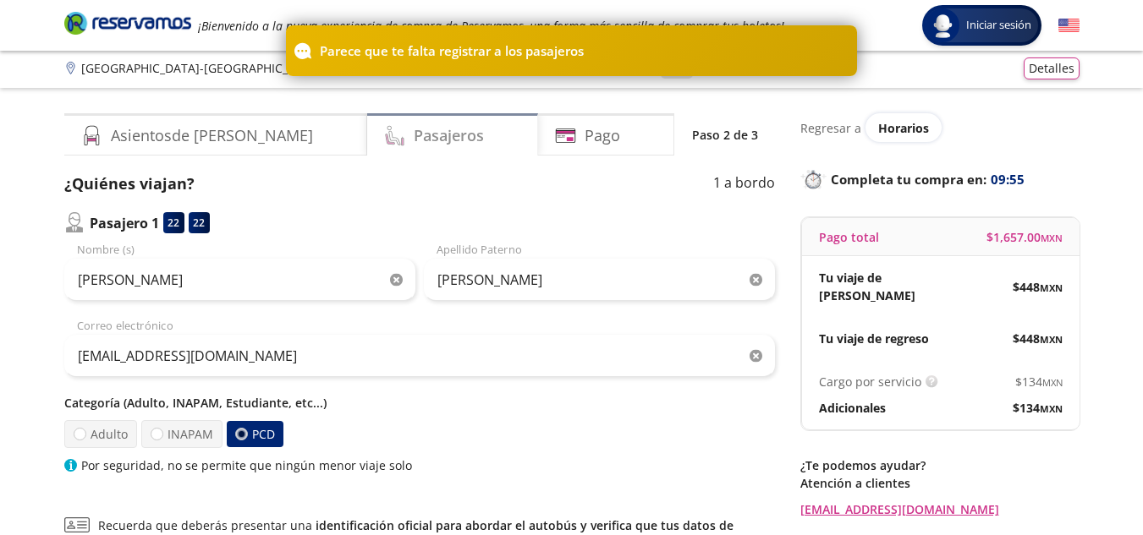
click at [437, 129] on div "Pasajeros" at bounding box center [452, 134] width 171 height 42
click at [261, 131] on div "Asientos de Ida" at bounding box center [215, 134] width 303 height 42
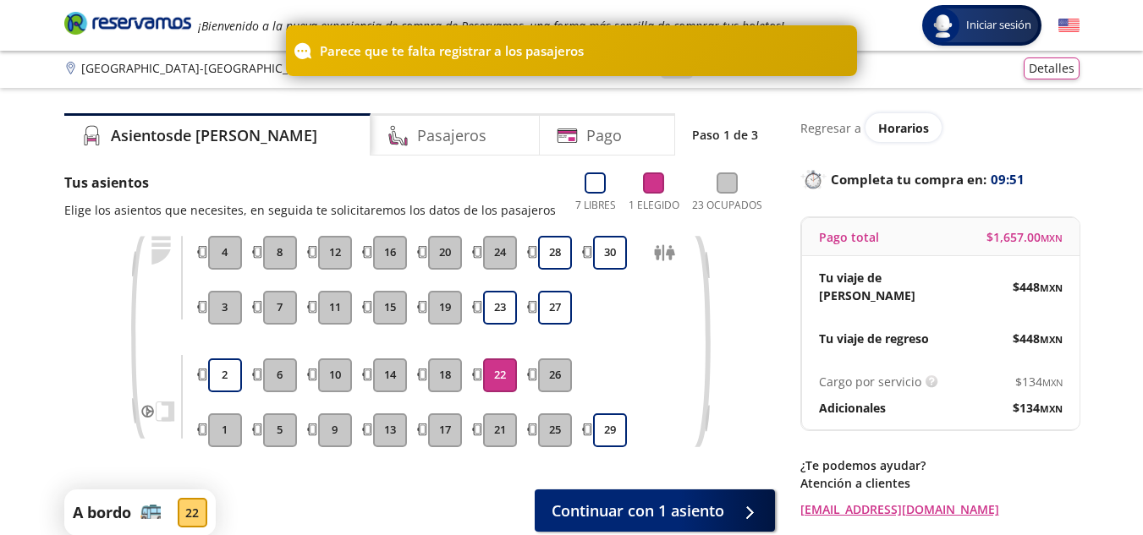
click at [507, 370] on button "22" at bounding box center [500, 376] width 34 height 34
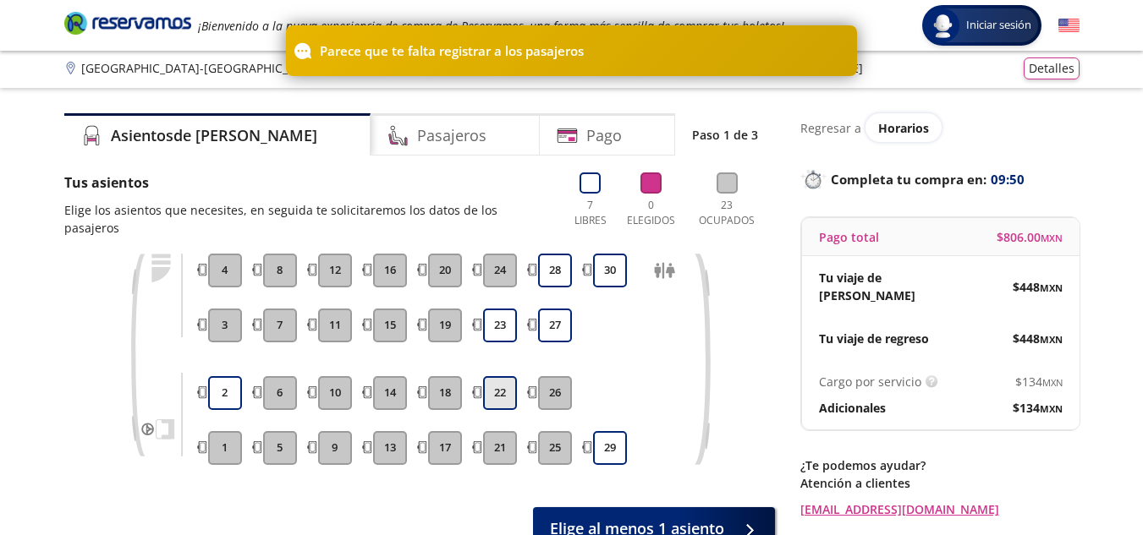
click at [508, 376] on button "22" at bounding box center [500, 393] width 34 height 34
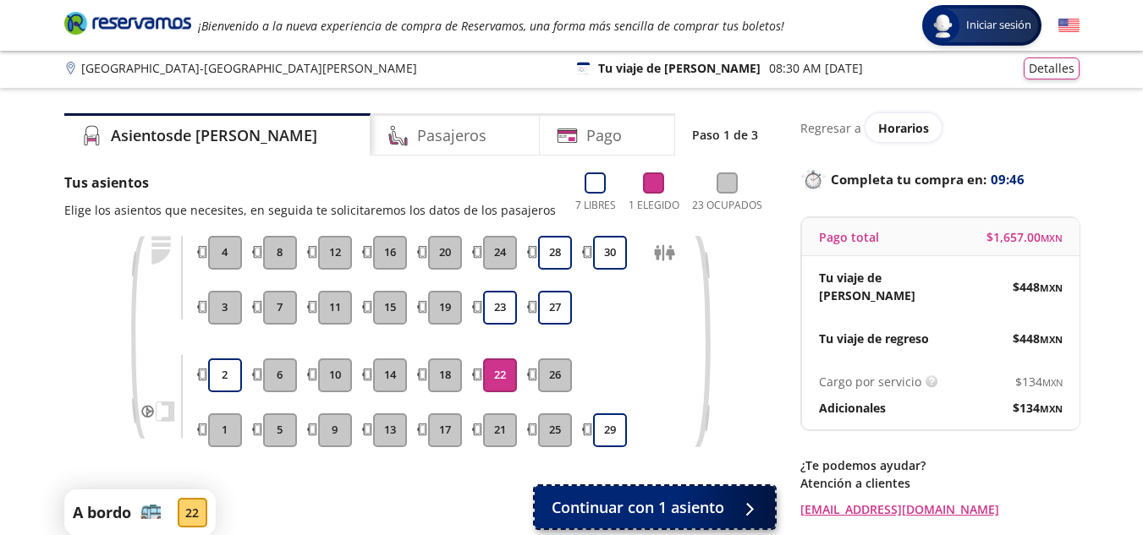
click at [716, 518] on span "Continuar con 1 asiento" at bounding box center [637, 507] width 173 height 23
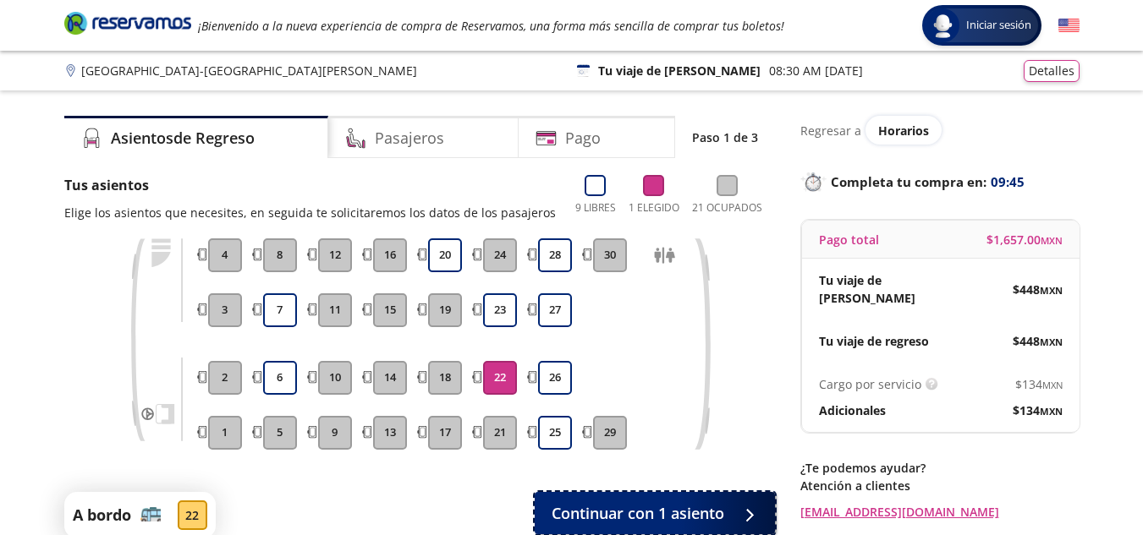
click at [716, 518] on span "Continuar con 1 asiento" at bounding box center [637, 513] width 173 height 23
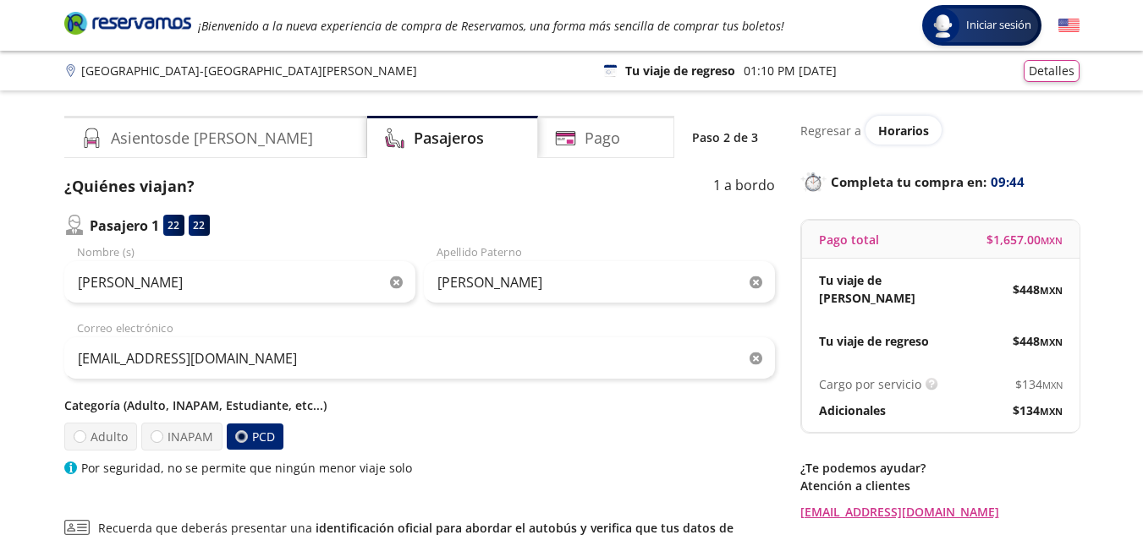
drag, startPoint x: 716, startPoint y: 518, endPoint x: 716, endPoint y: 444, distance: 74.4
click at [716, 444] on div "¿Quiénes viajan? 1 a bordo Pasajero 1 22 22 Jair Felipe Nombre (s) Navor Apelli…" at bounding box center [419, 424] width 710 height 499
click at [599, 154] on div "Pago" at bounding box center [606, 137] width 136 height 42
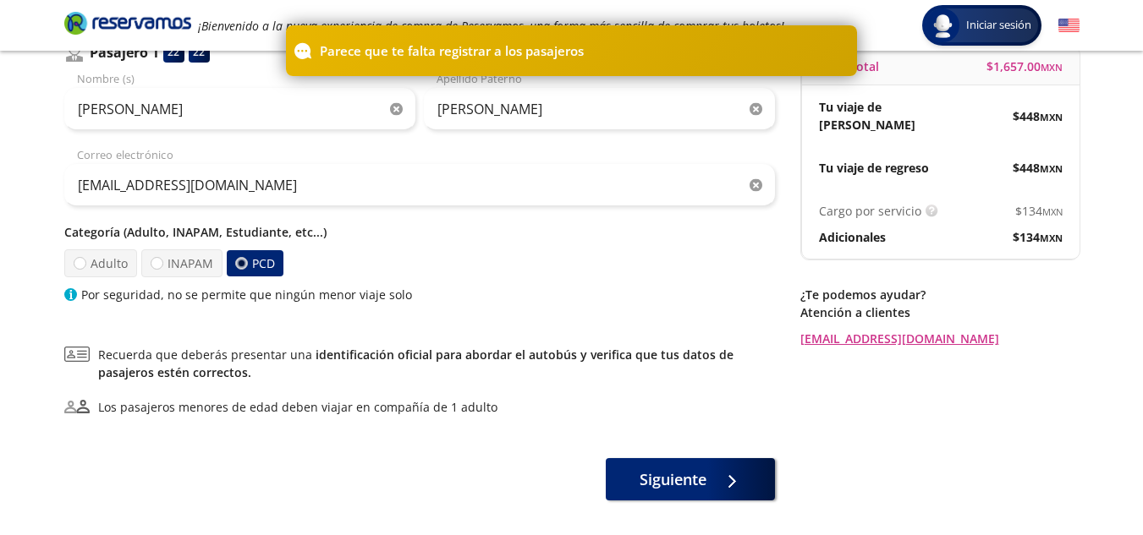
scroll to position [213, 0]
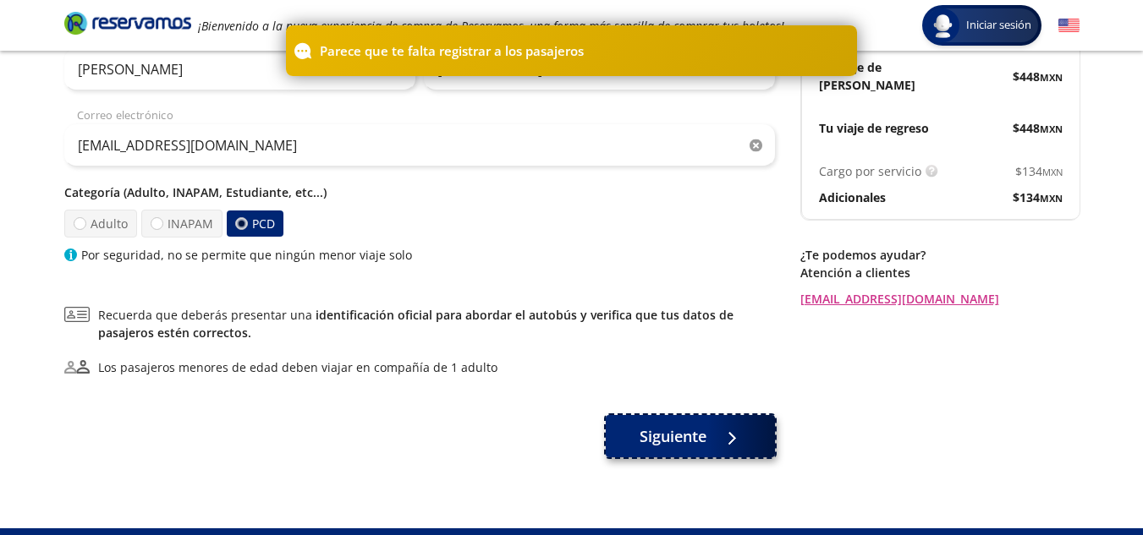
click at [663, 447] on span "Siguiente" at bounding box center [672, 436] width 67 height 23
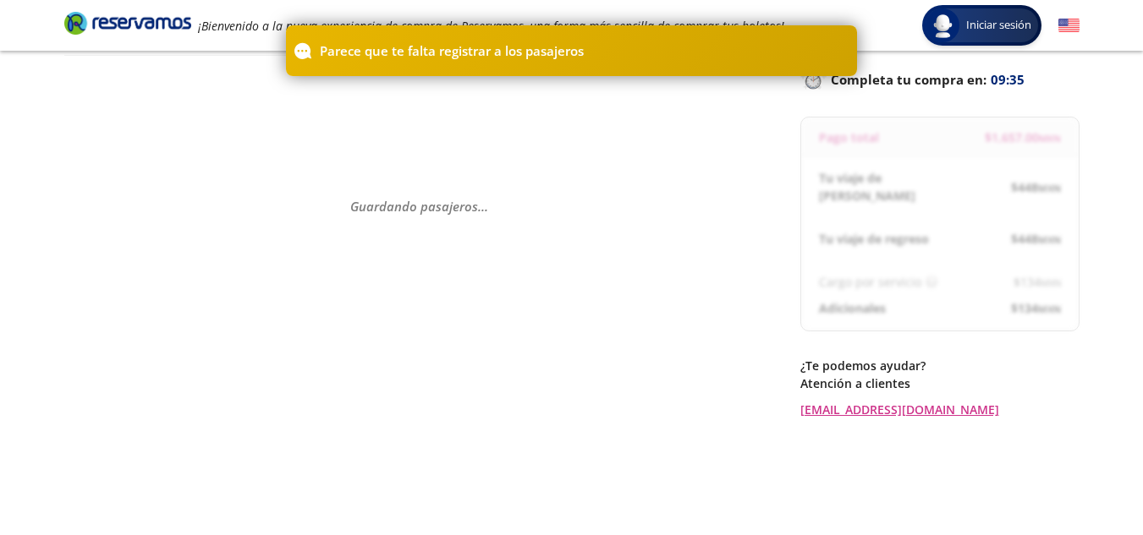
scroll to position [113, 0]
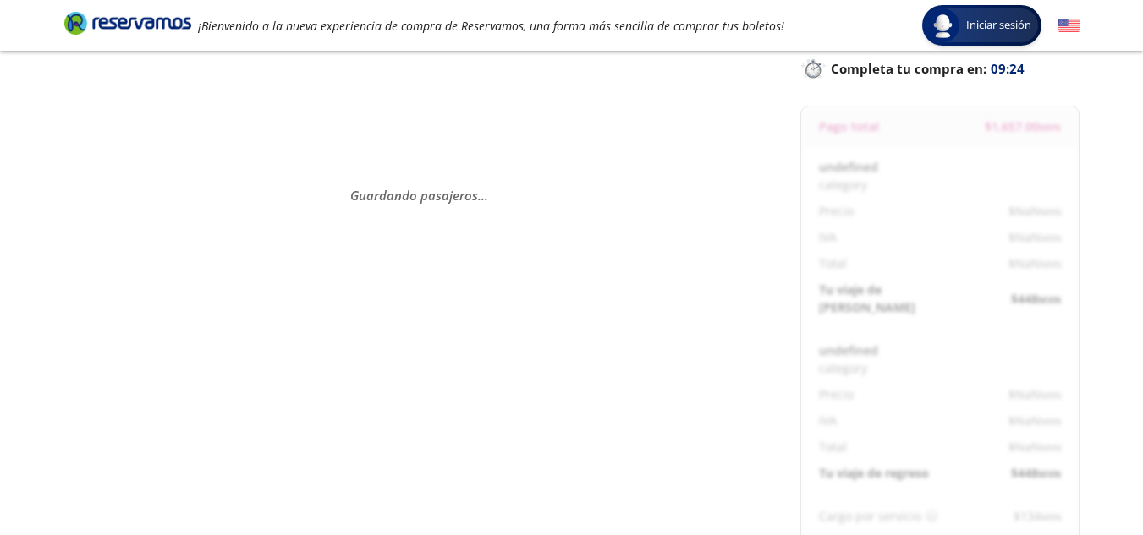
select select "MX"
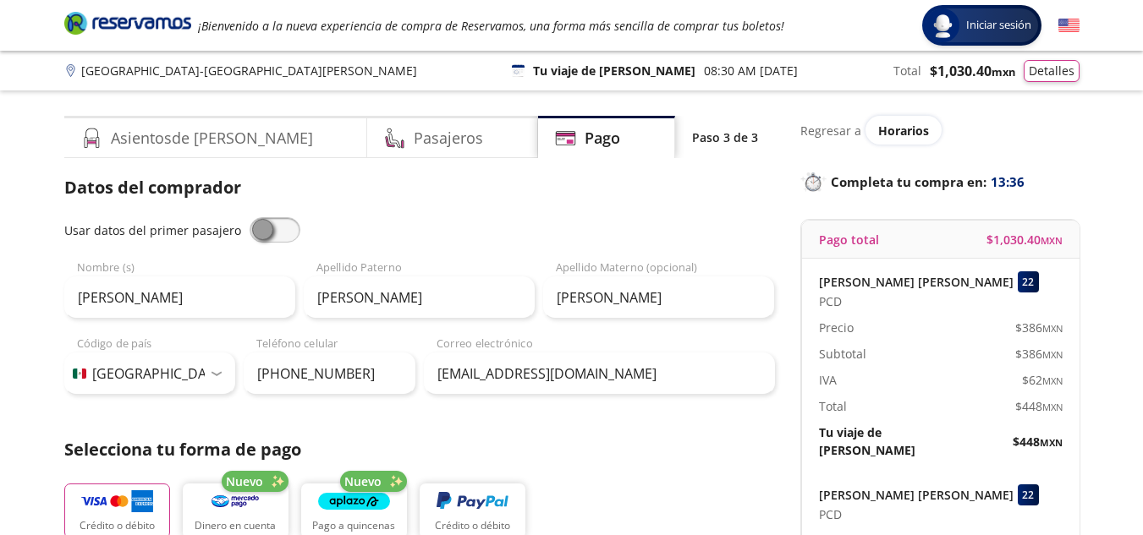
click at [623, 82] on div "Guadalajara - San Luis Potosí 126 Tu viaje de ida 08:30 AM - 11 Oct Total $ 1,0…" at bounding box center [571, 71] width 1143 height 40
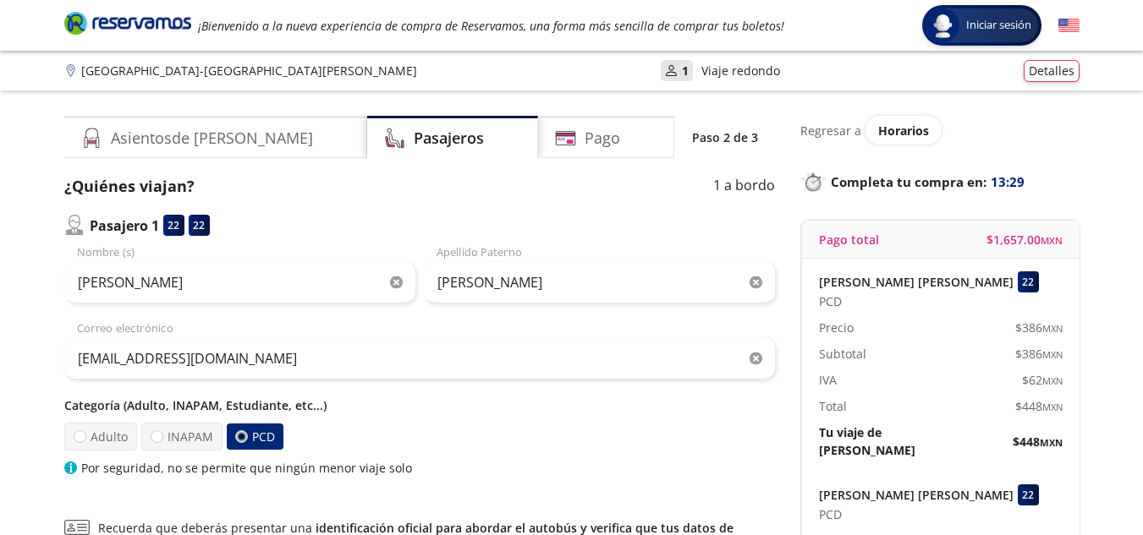
scroll to position [113, 0]
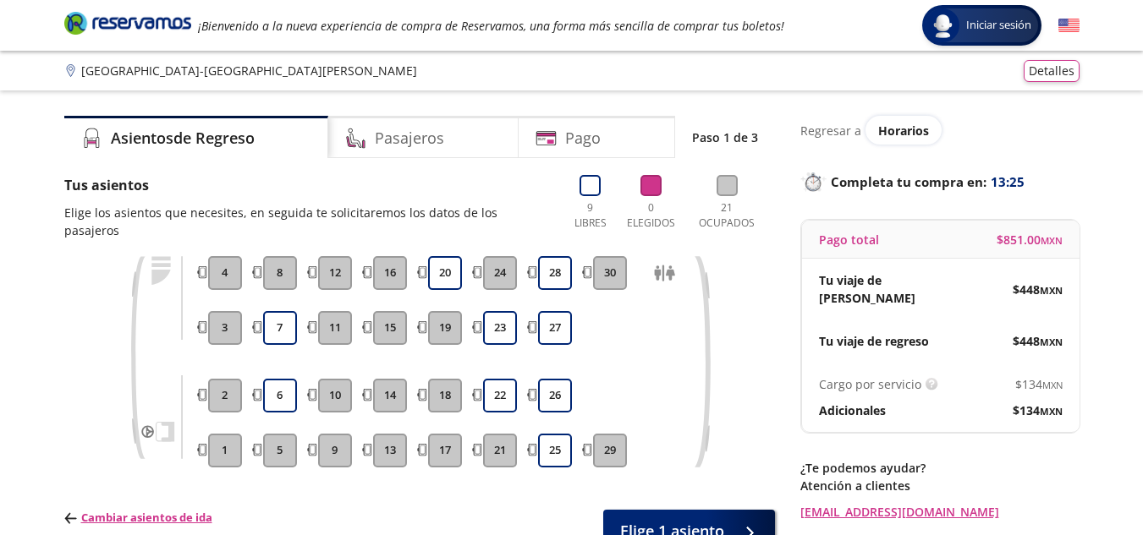
click at [597, 60] on div "Guadalajara - San Luis Potosí Detalles" at bounding box center [571, 71] width 1015 height 22
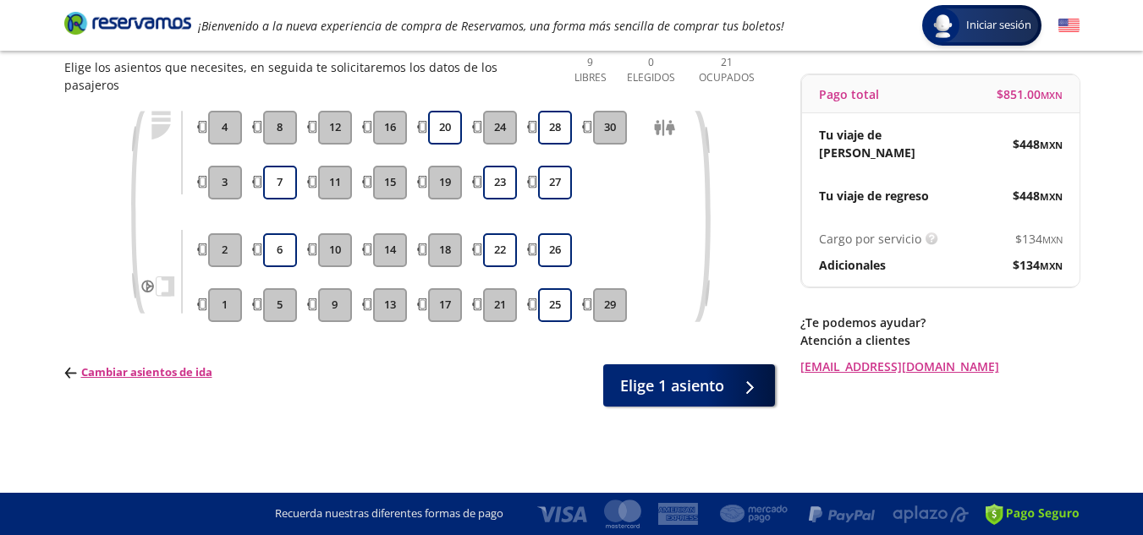
scroll to position [52, 0]
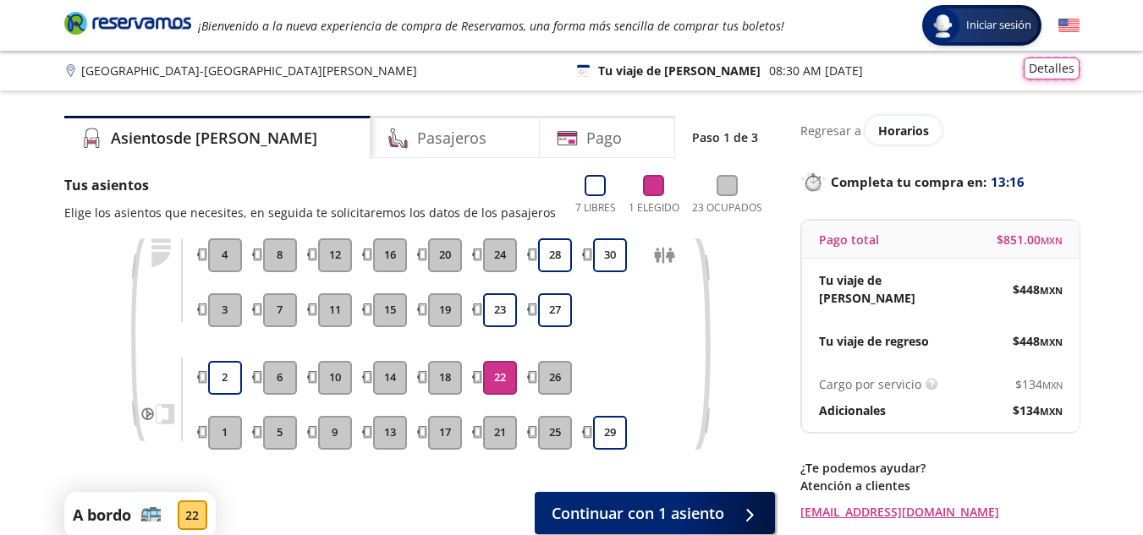
click at [1053, 74] on button "Detalles" at bounding box center [1051, 69] width 56 height 22
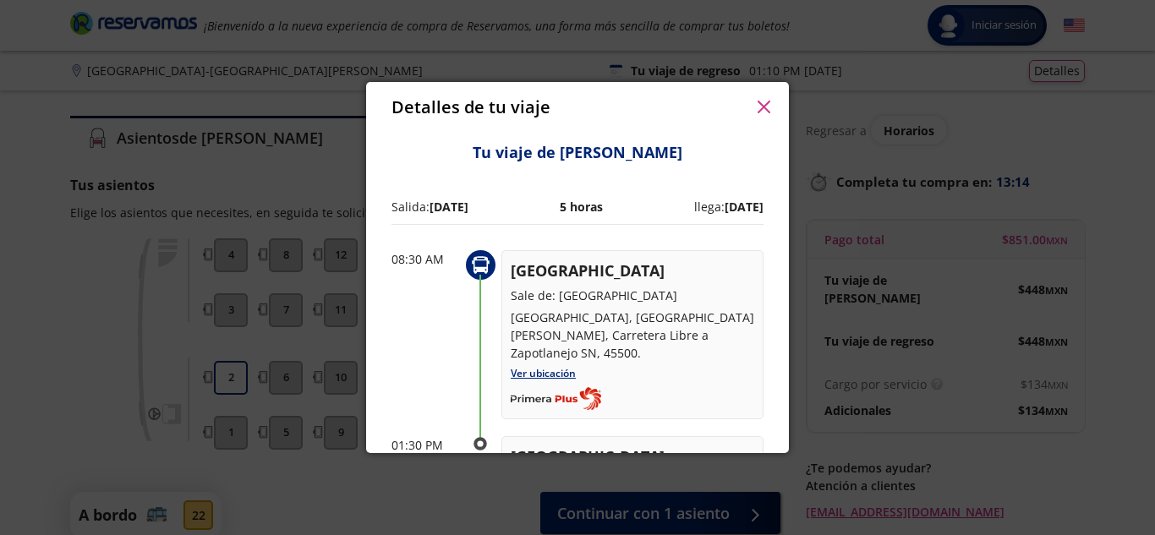
drag, startPoint x: 775, startPoint y: 209, endPoint x: 791, endPoint y: 293, distance: 85.3
click at [791, 293] on div "Detalles de tu viaje Pago total $ 851.00 MXN Tu viaje de ida $ 448 MXN Tu viaje…" at bounding box center [577, 267] width 1155 height 535
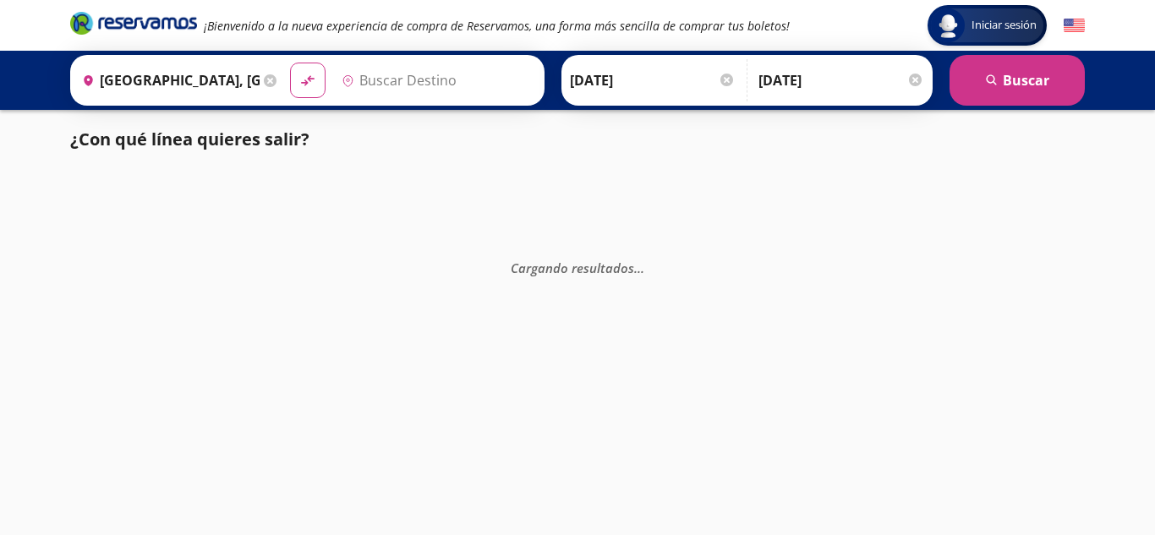
type input "[GEOGRAPHIC_DATA][PERSON_NAME], [GEOGRAPHIC_DATA][PERSON_NAME]"
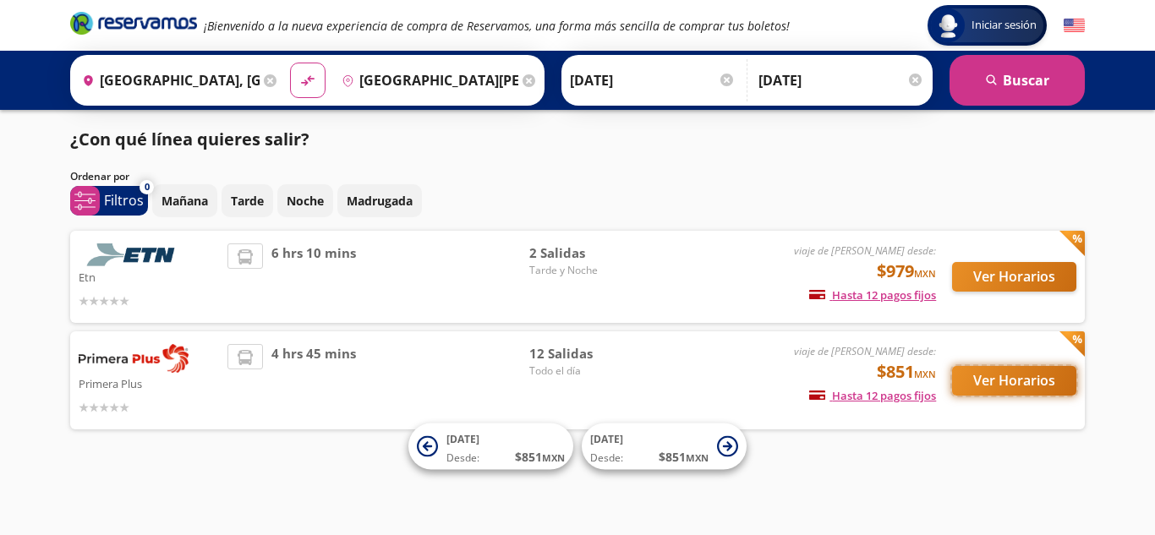
click at [998, 378] on button "Ver Horarios" at bounding box center [1014, 381] width 124 height 30
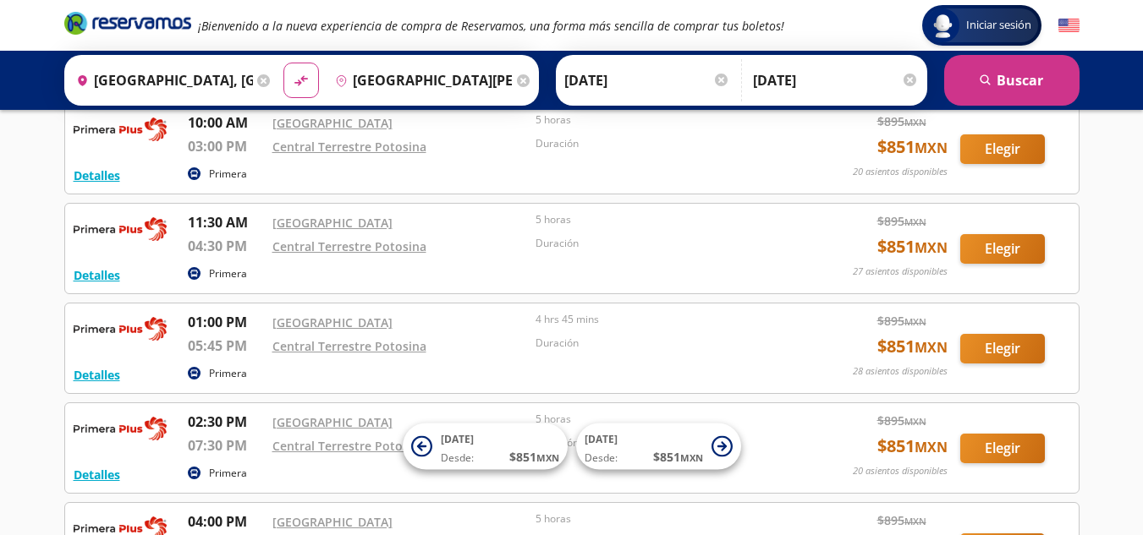
scroll to position [496, 0]
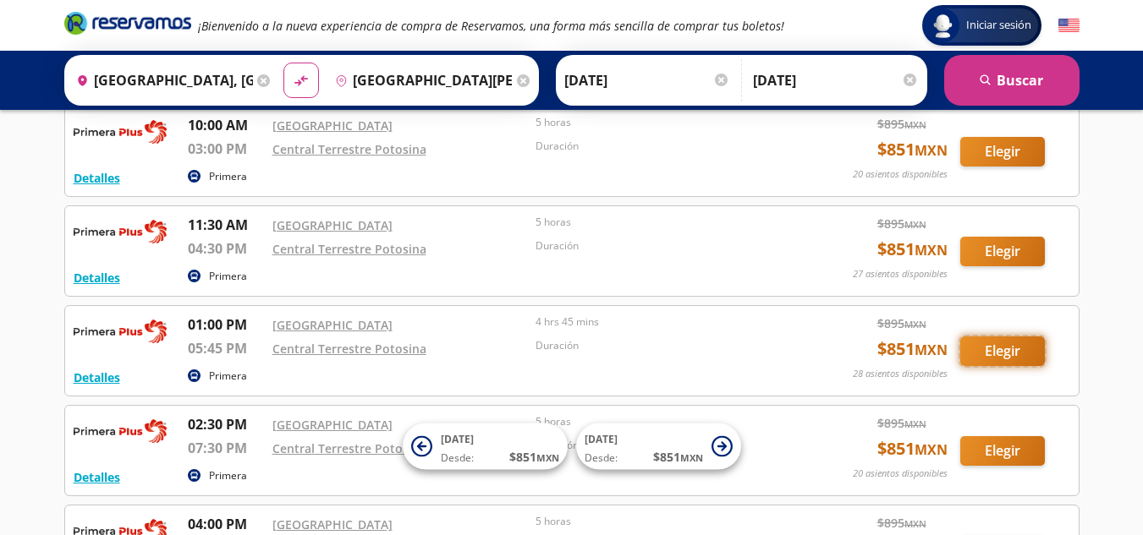
click at [999, 346] on button "Elegir" at bounding box center [1002, 352] width 85 height 30
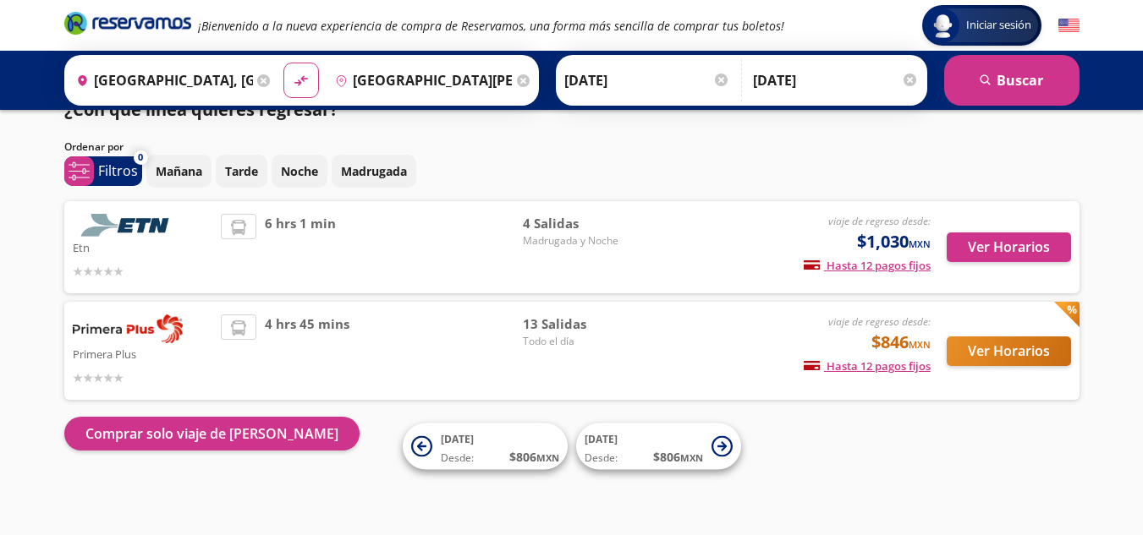
scroll to position [30, 0]
click at [661, 362] on div "viaje de regreso desde: $846 MXN Hasta 12 pagos fijos Pagos fijos en compras ma…" at bounding box center [790, 351] width 280 height 73
click at [1013, 354] on button "Ver Horarios" at bounding box center [1008, 352] width 124 height 30
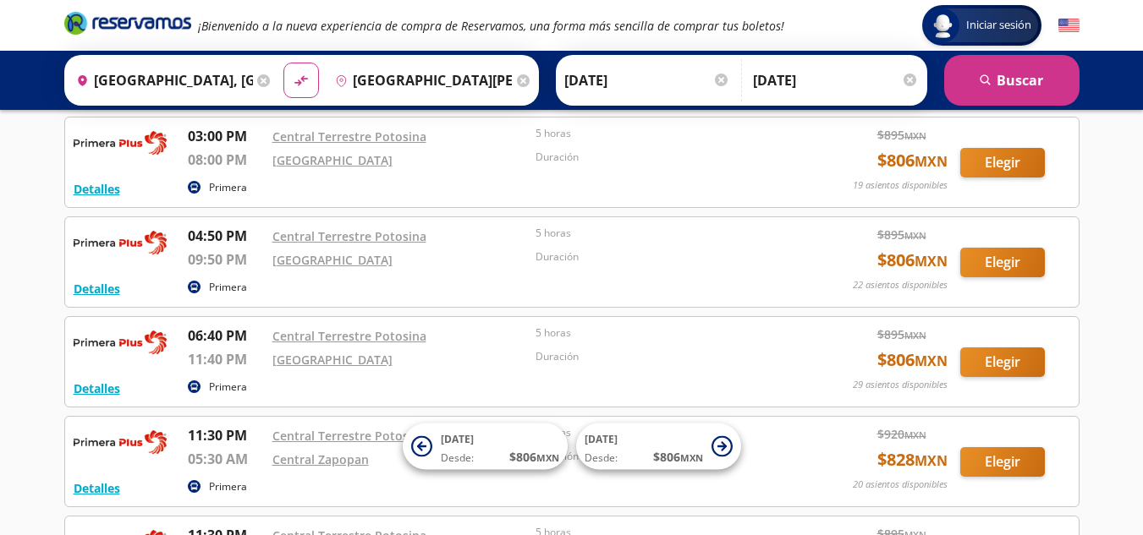
scroll to position [831, 0]
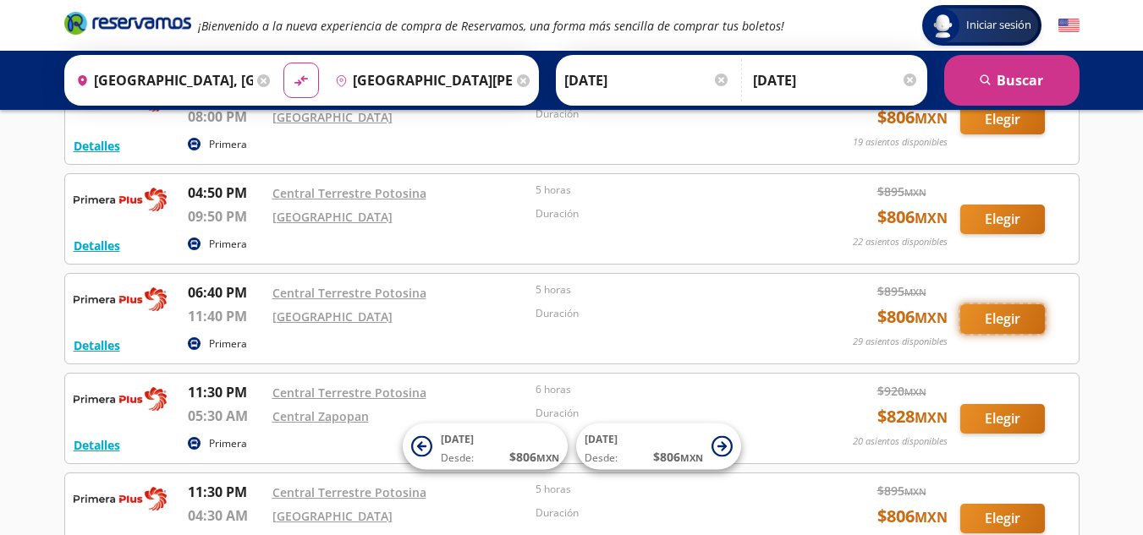
click at [984, 314] on button "Elegir" at bounding box center [1002, 319] width 85 height 30
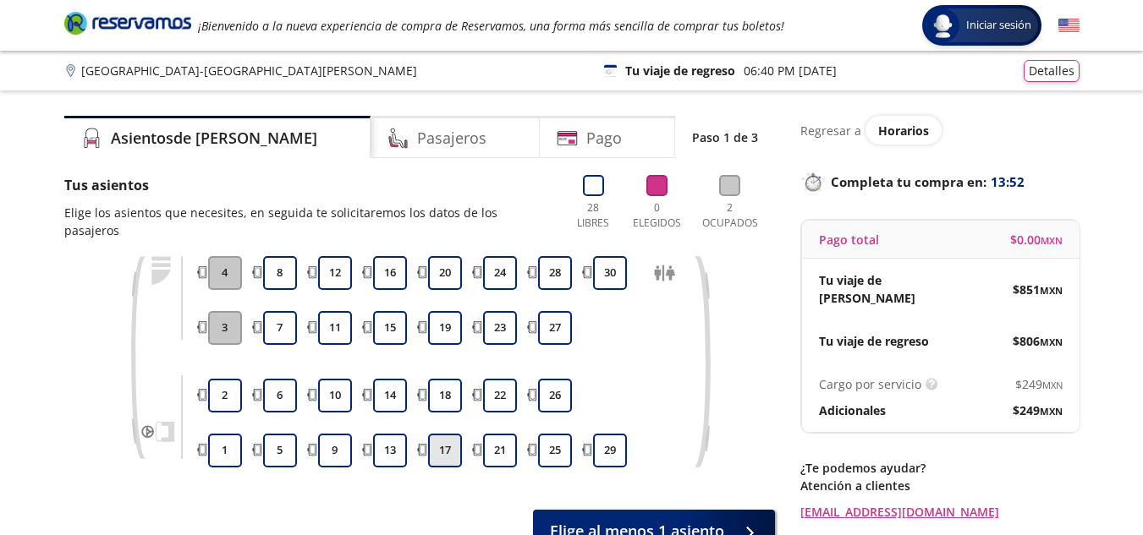
click at [441, 437] on button "17" at bounding box center [445, 451] width 34 height 34
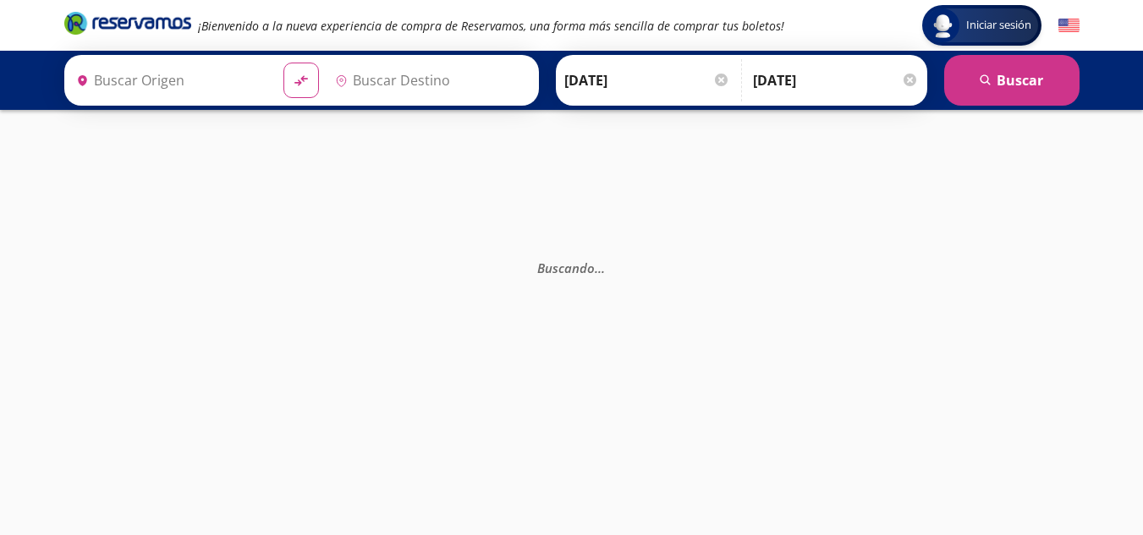
type input "Guadalajara, Jalisco"
type input "San Luis Potosí, San Luis Potosí"
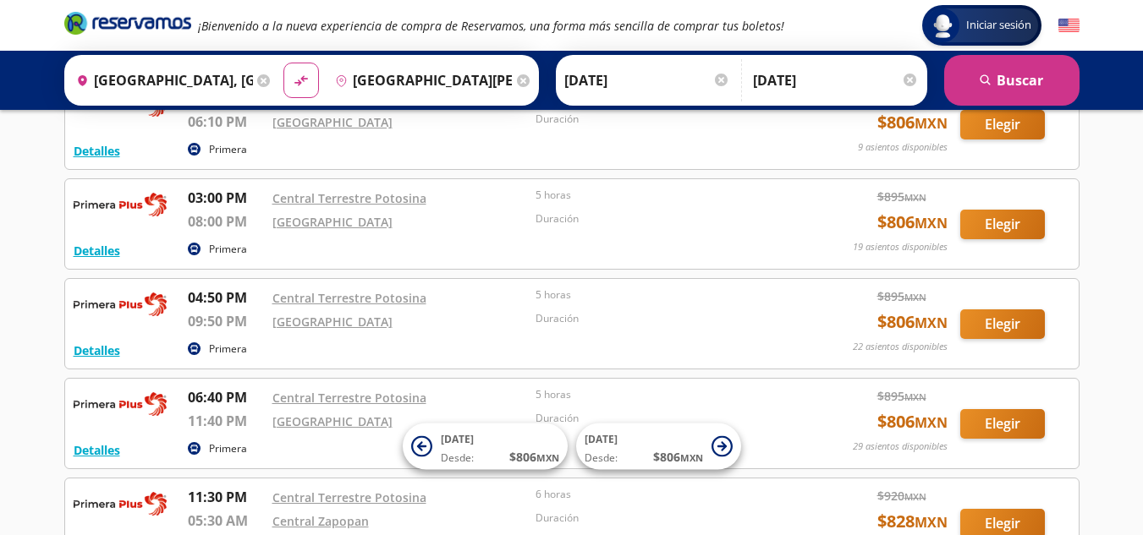
scroll to position [747, 0]
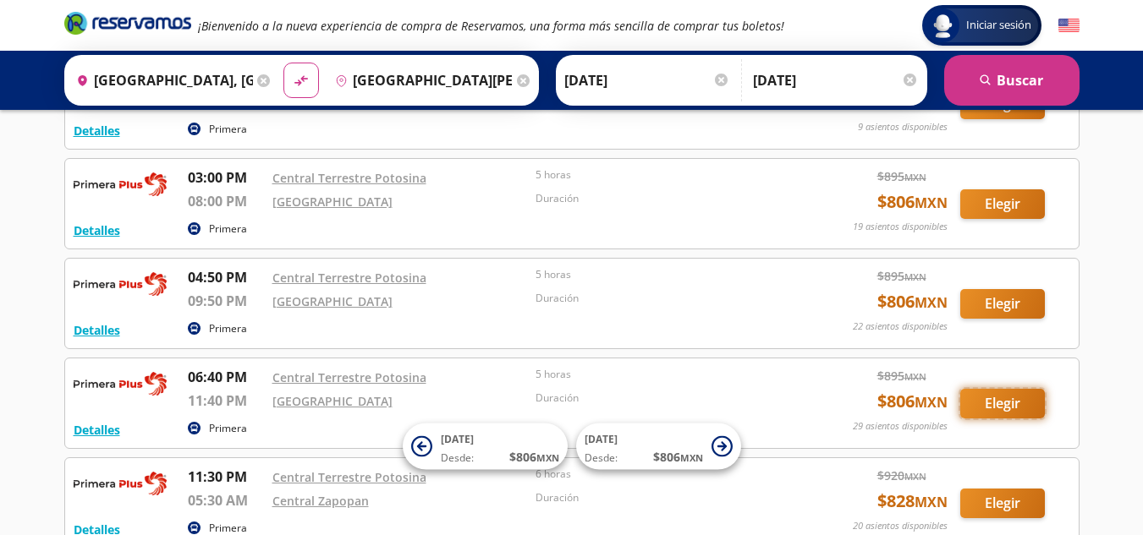
click at [1007, 406] on button "Elegir" at bounding box center [1002, 404] width 85 height 30
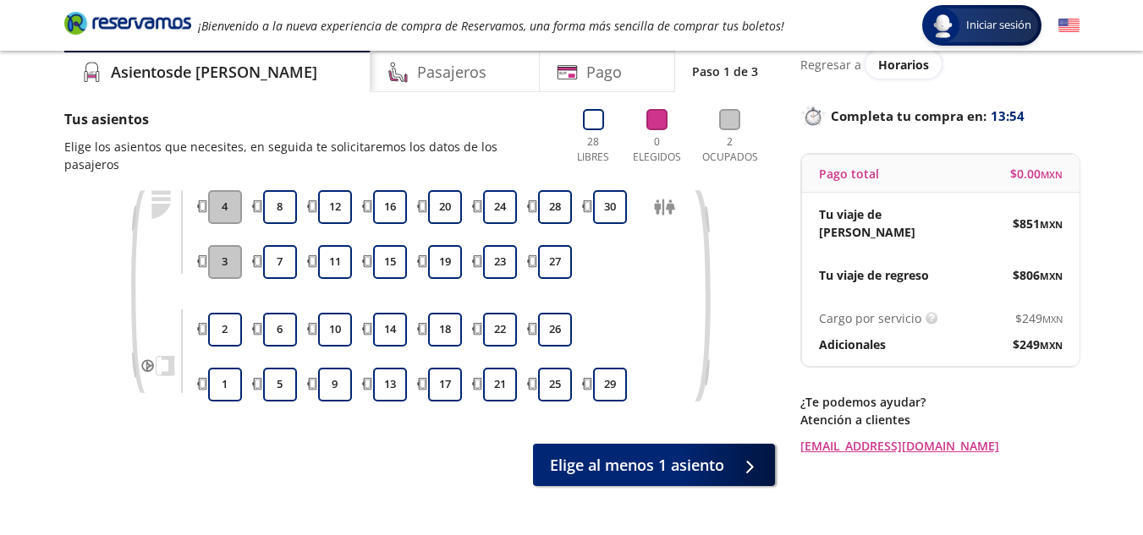
scroll to position [83, 0]
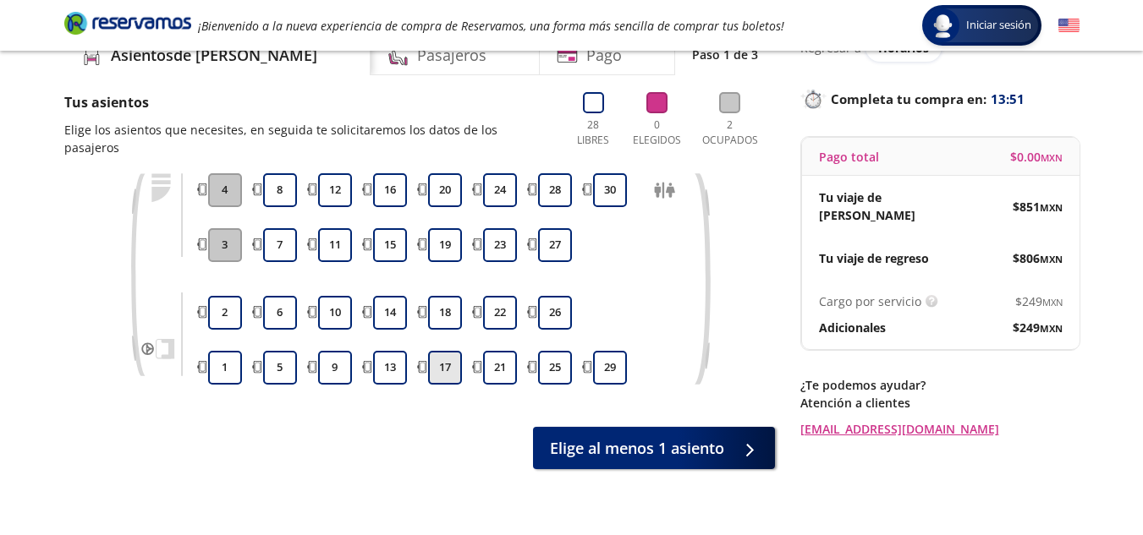
click at [443, 351] on button "17" at bounding box center [445, 368] width 34 height 34
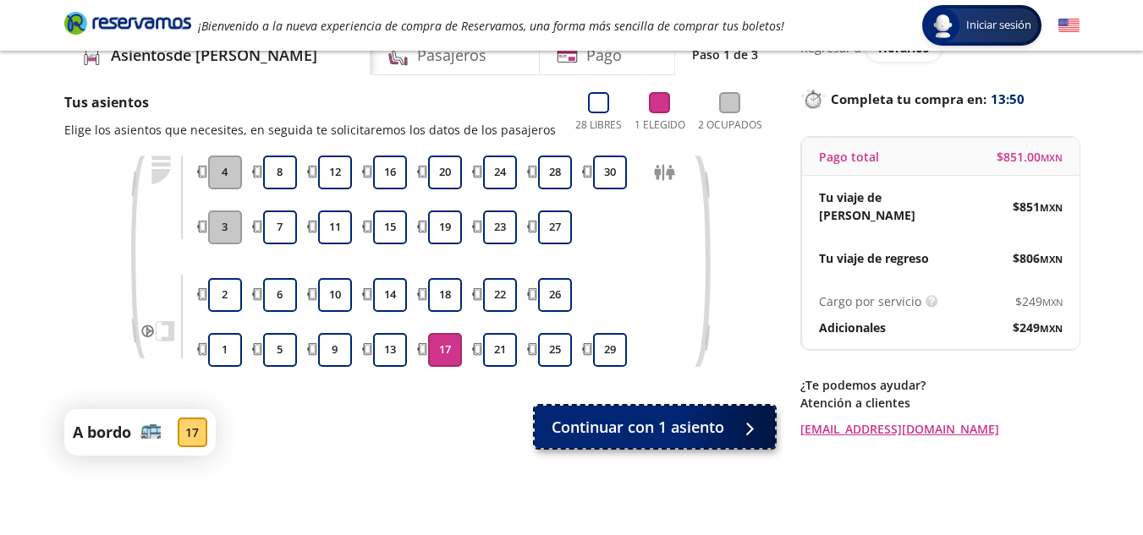
click at [716, 418] on span "Continuar con 1 asiento" at bounding box center [637, 427] width 173 height 23
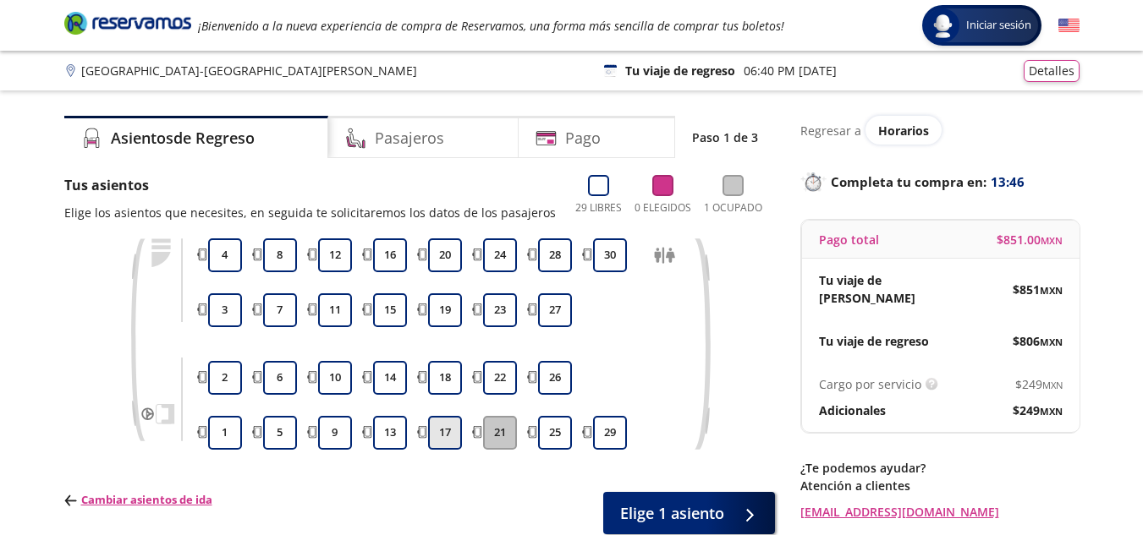
click at [437, 429] on button "17" at bounding box center [445, 433] width 34 height 34
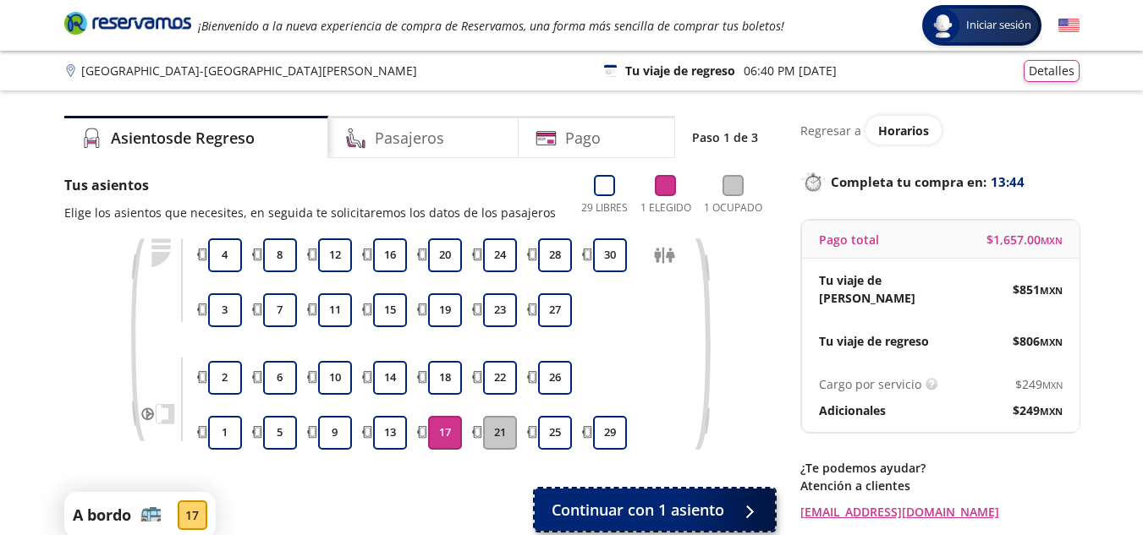
click at [636, 513] on span "Continuar con 1 asiento" at bounding box center [637, 510] width 173 height 23
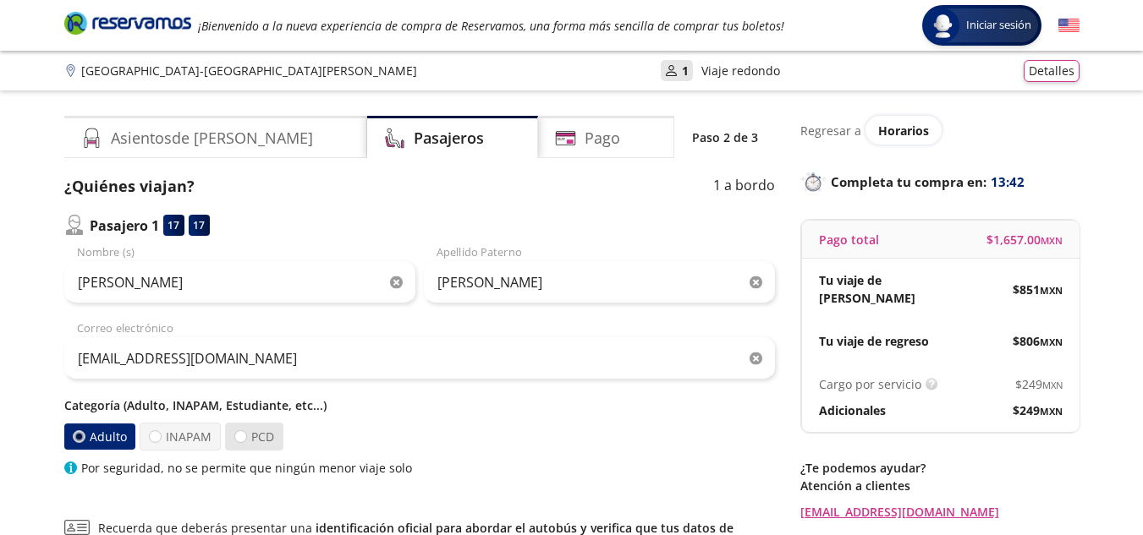
click at [246, 424] on label "PCD" at bounding box center [254, 437] width 58 height 28
click at [246, 431] on input "PCD" at bounding box center [240, 436] width 11 height 11
radio input "true"
radio input "false"
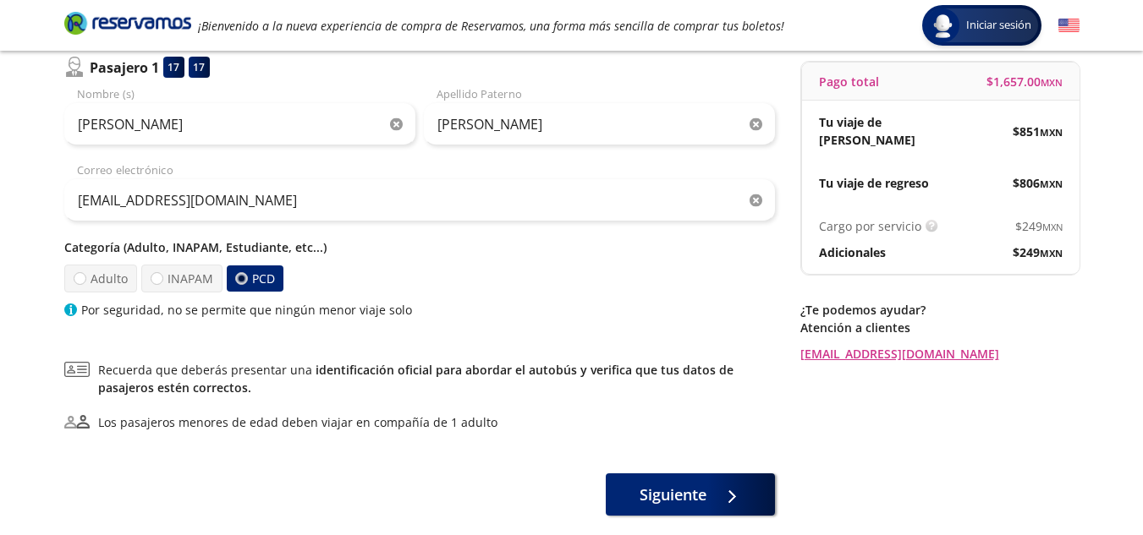
scroll to position [173, 0]
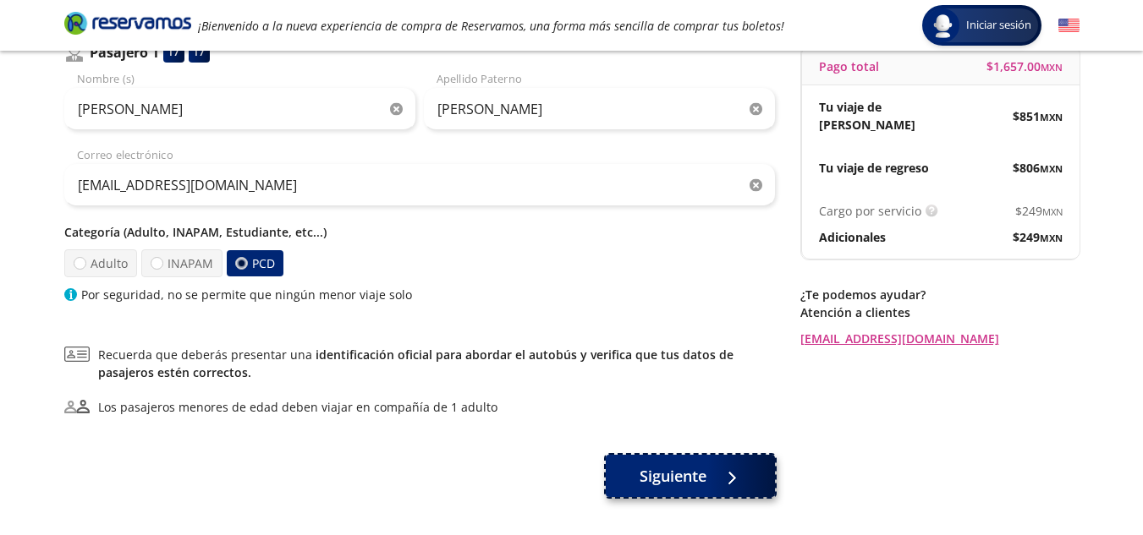
click at [711, 484] on button "Siguiente" at bounding box center [690, 476] width 169 height 42
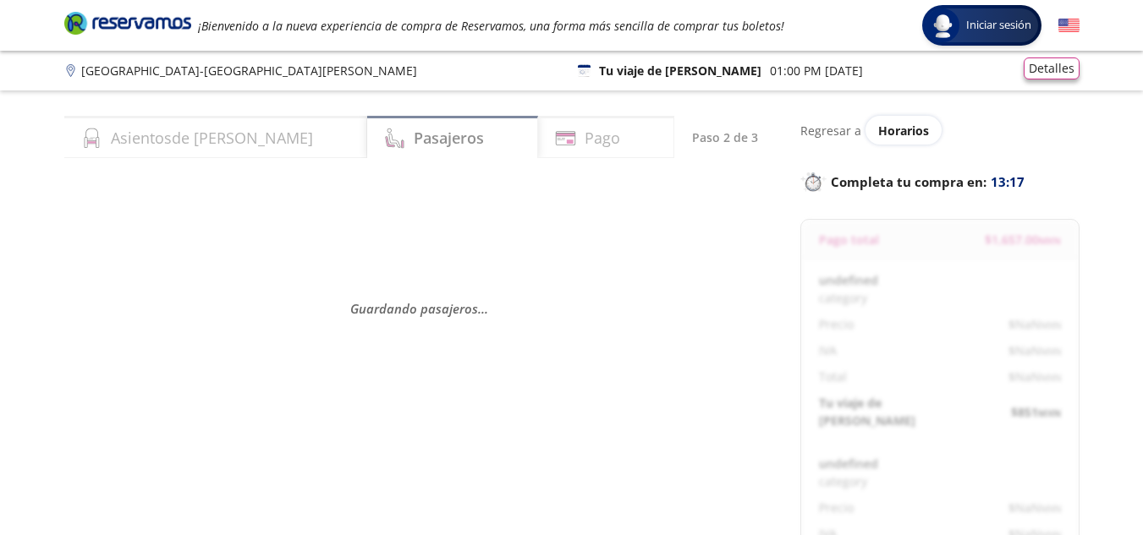
select select "MX"
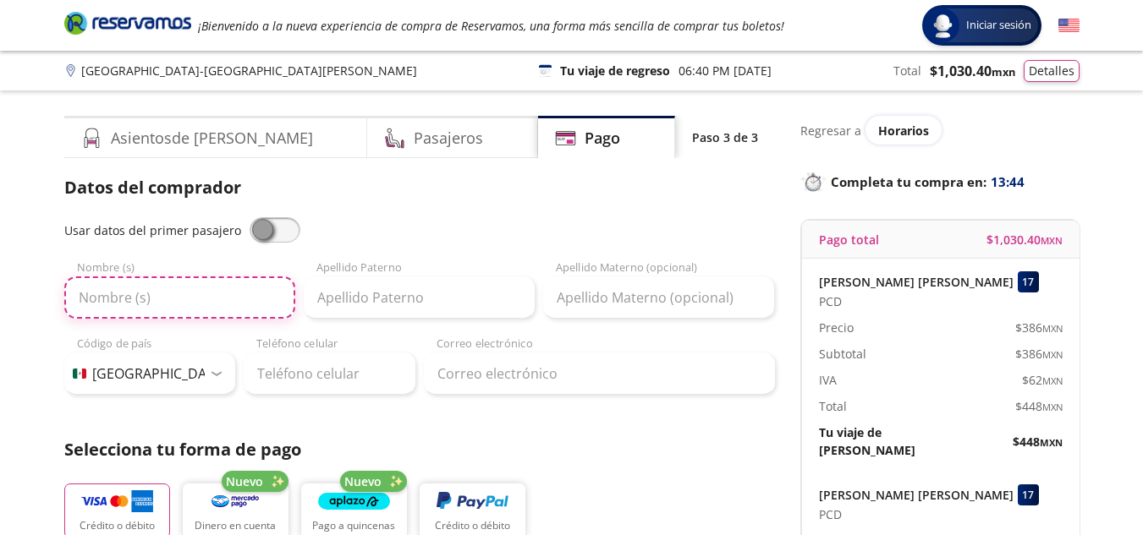
click at [165, 302] on input "Nombre (s)" at bounding box center [179, 298] width 231 height 42
type input "Jair Felipe"
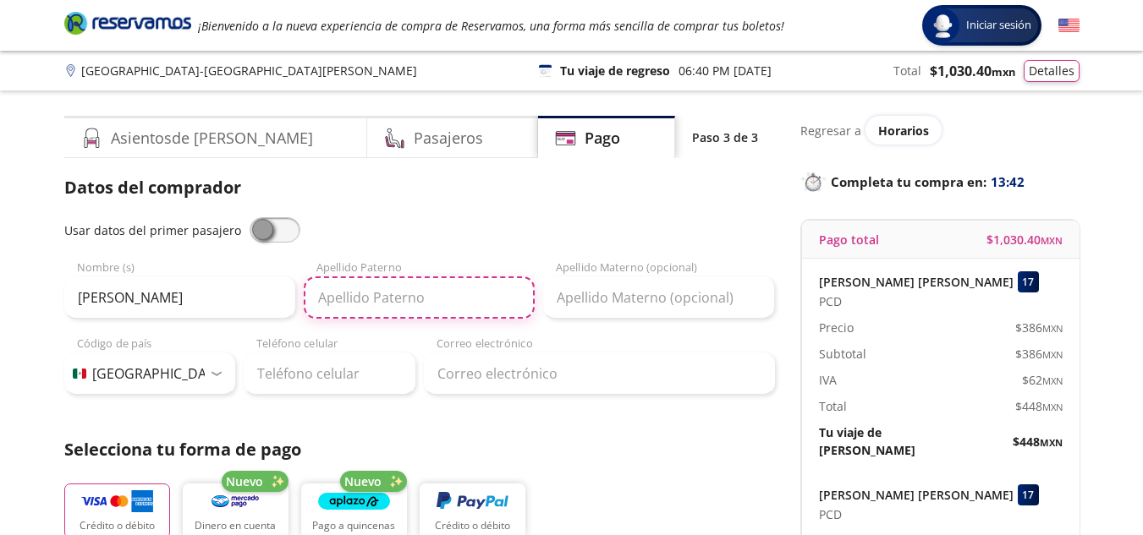
click at [392, 283] on input "Apellido Paterno" at bounding box center [419, 298] width 231 height 42
type input "Navor"
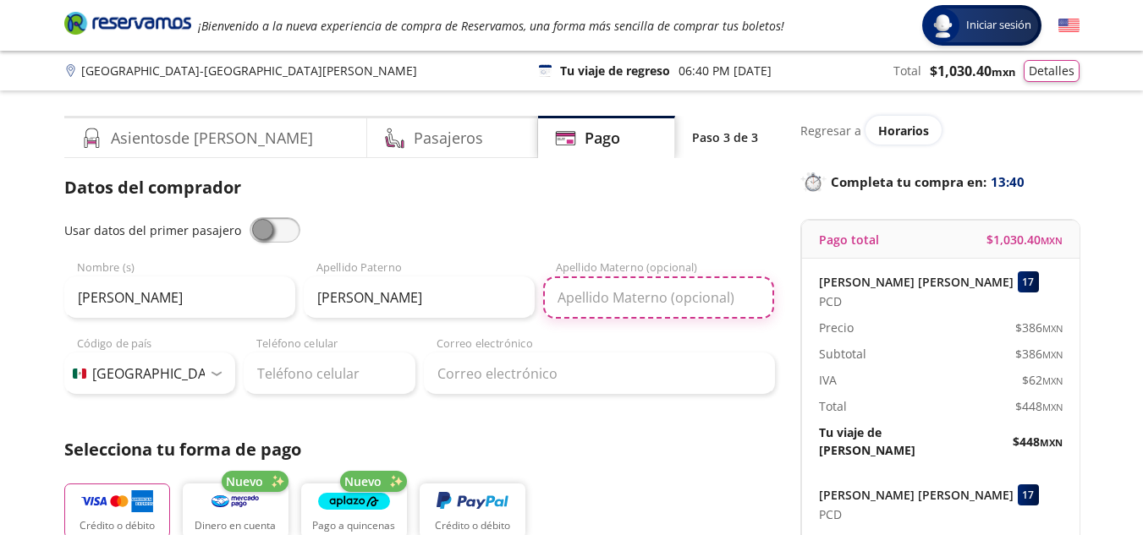
click at [642, 295] on input "Apellido Materno (opcional)" at bounding box center [658, 298] width 231 height 42
type input "Montalvo"
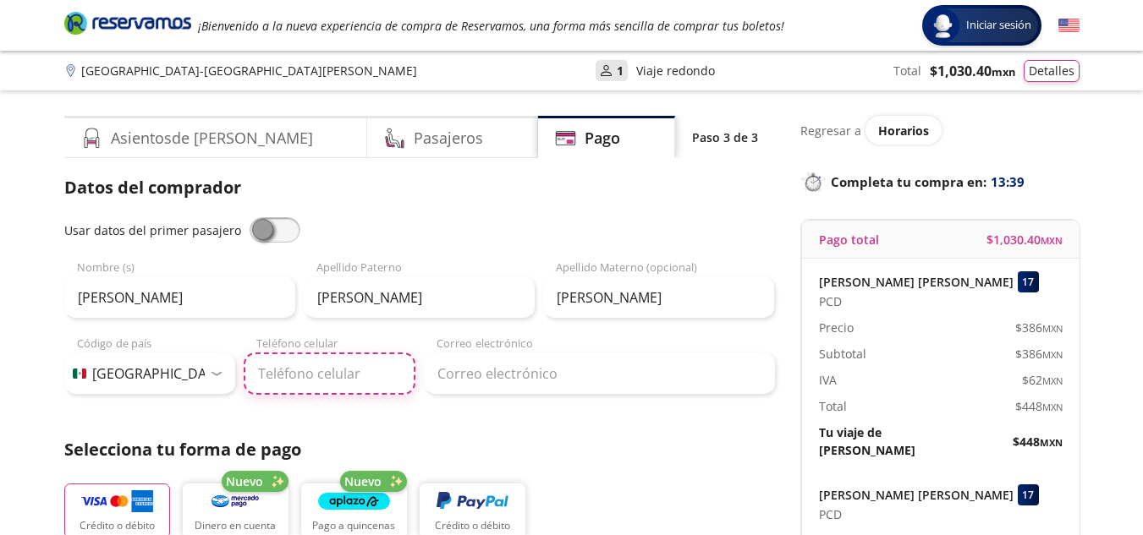
click at [359, 366] on input "Teléfono celular" at bounding box center [330, 374] width 172 height 42
click at [360, 370] on input "Teléfono celular" at bounding box center [330, 374] width 172 height 42
type input "444 287 6305"
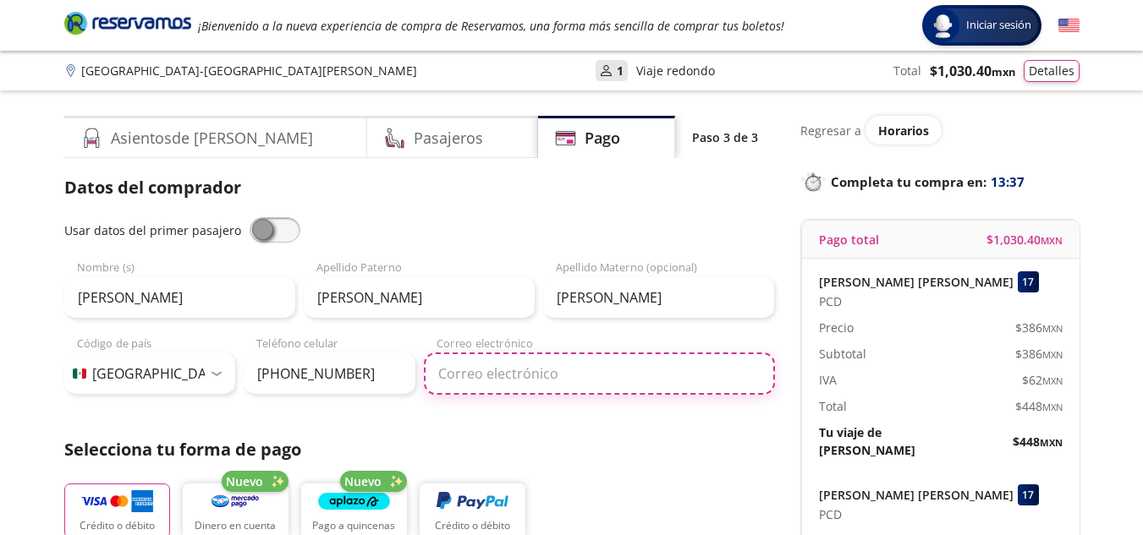
click at [640, 365] on input "Correo electrónico" at bounding box center [599, 374] width 351 height 42
type input "jair1299f@icloud.com"
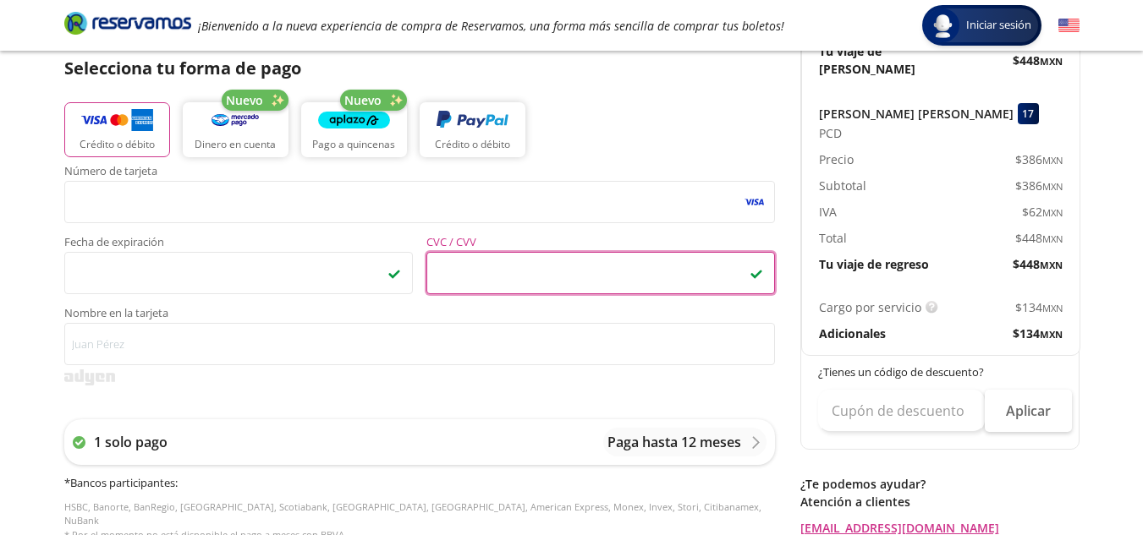
scroll to position [384, 0]
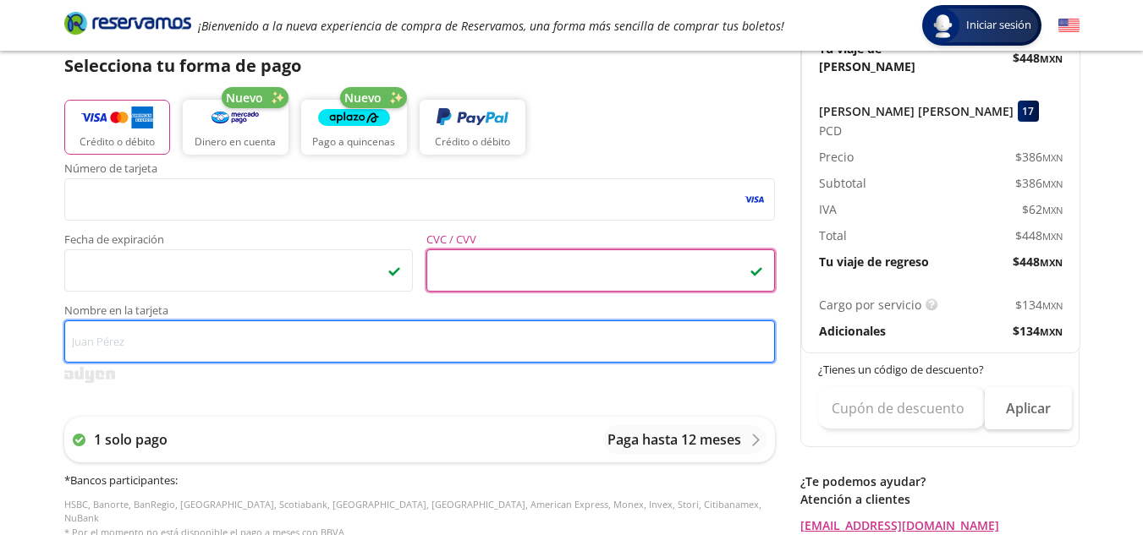
click at [269, 344] on input "Nombre en la tarjeta" at bounding box center [419, 342] width 710 height 42
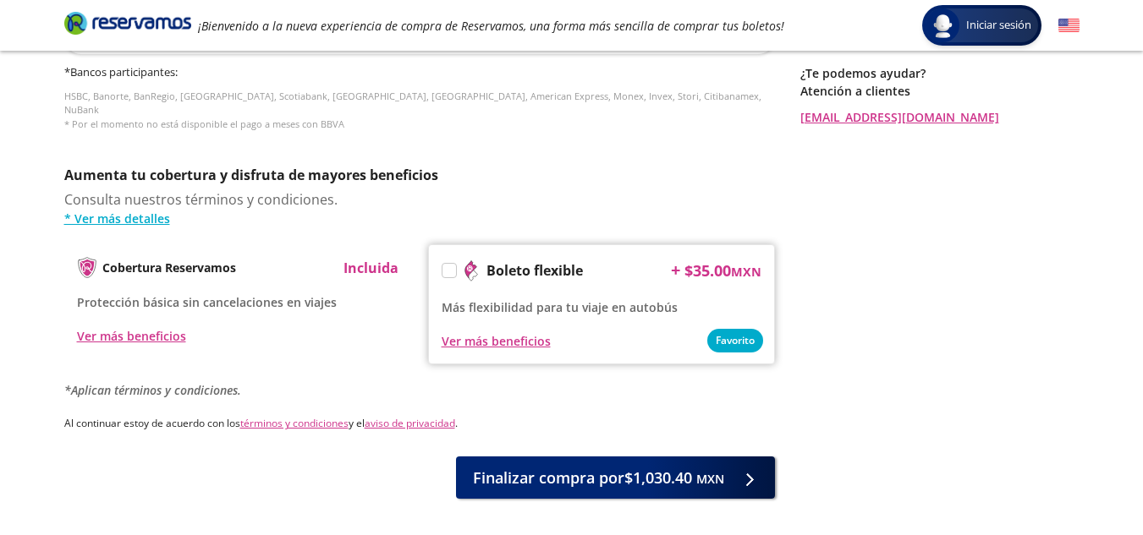
scroll to position [851, 0]
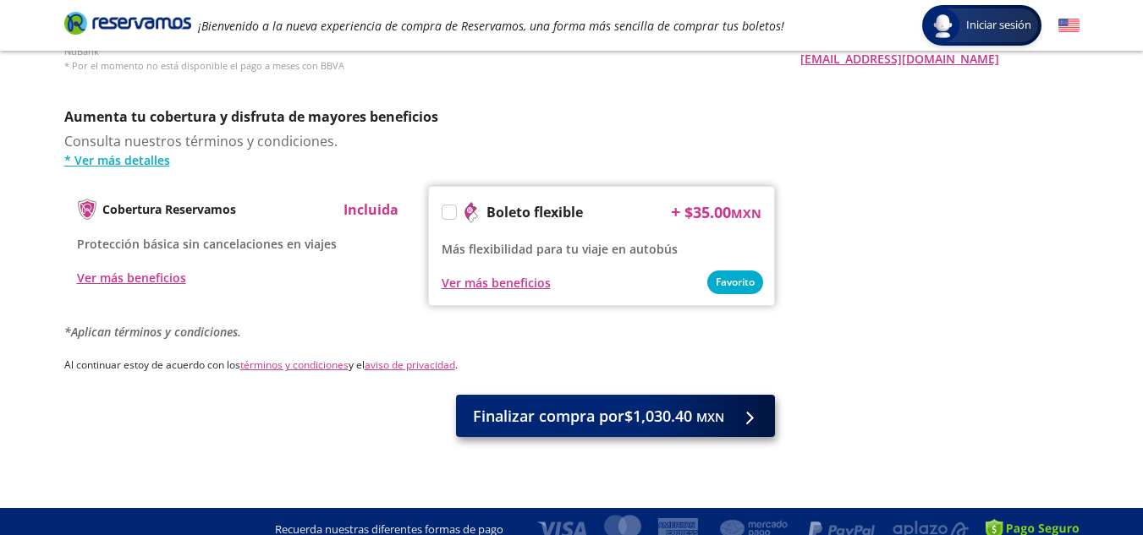
type input "Jair Montalvo"
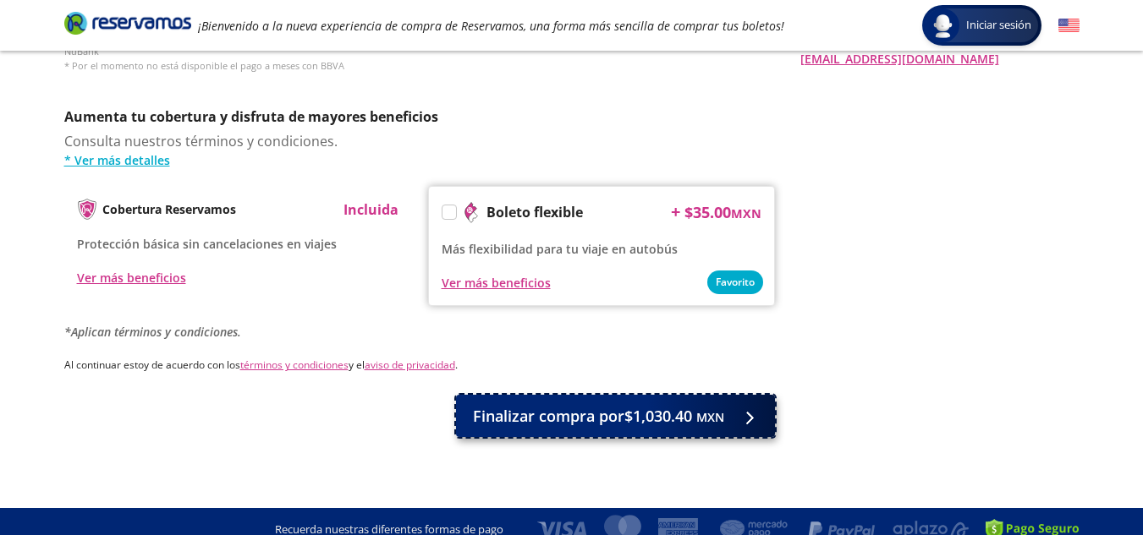
click at [637, 411] on span "Finalizar compra por $1,030.40 MXN" at bounding box center [598, 416] width 251 height 23
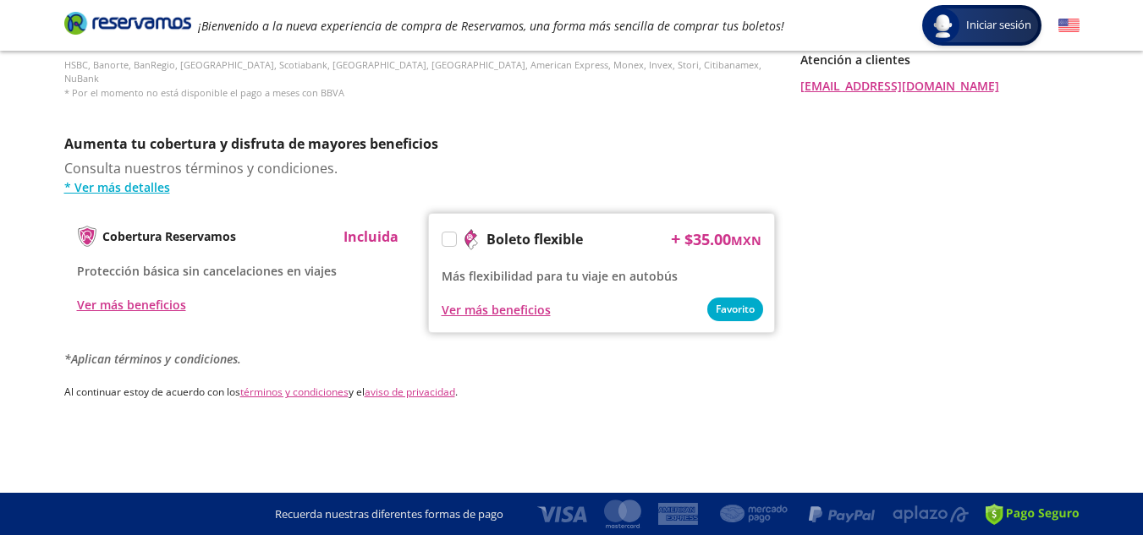
scroll to position [0, 0]
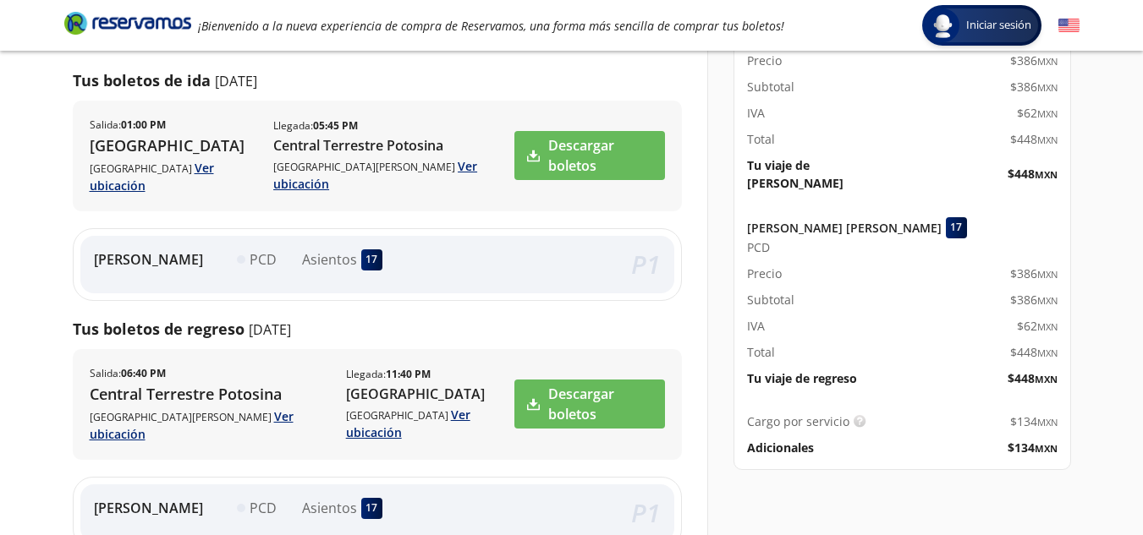
scroll to position [260, 0]
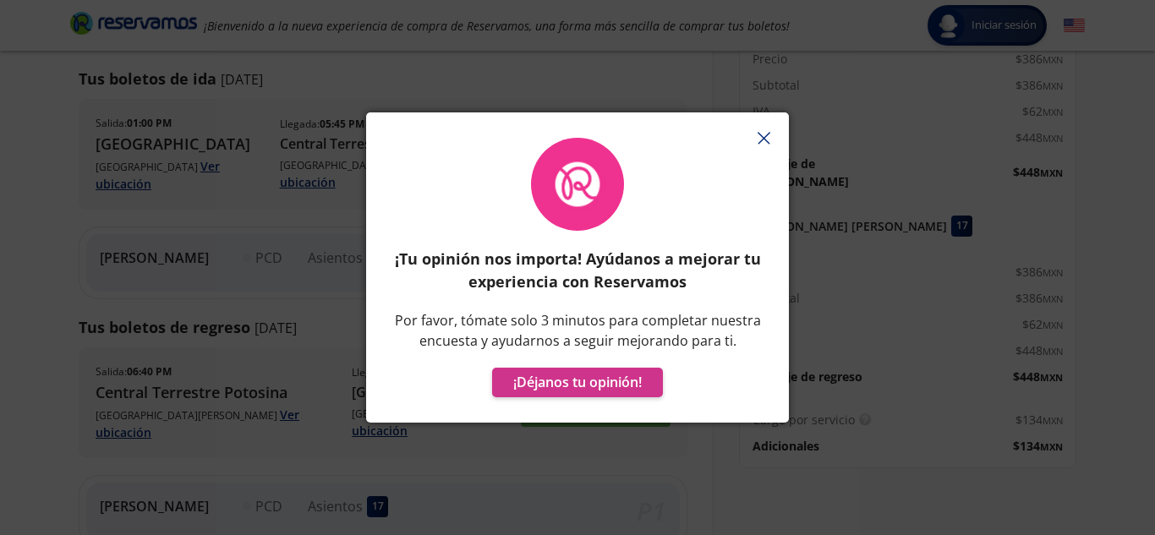
click at [768, 128] on button "button" at bounding box center [763, 137] width 25 height 25
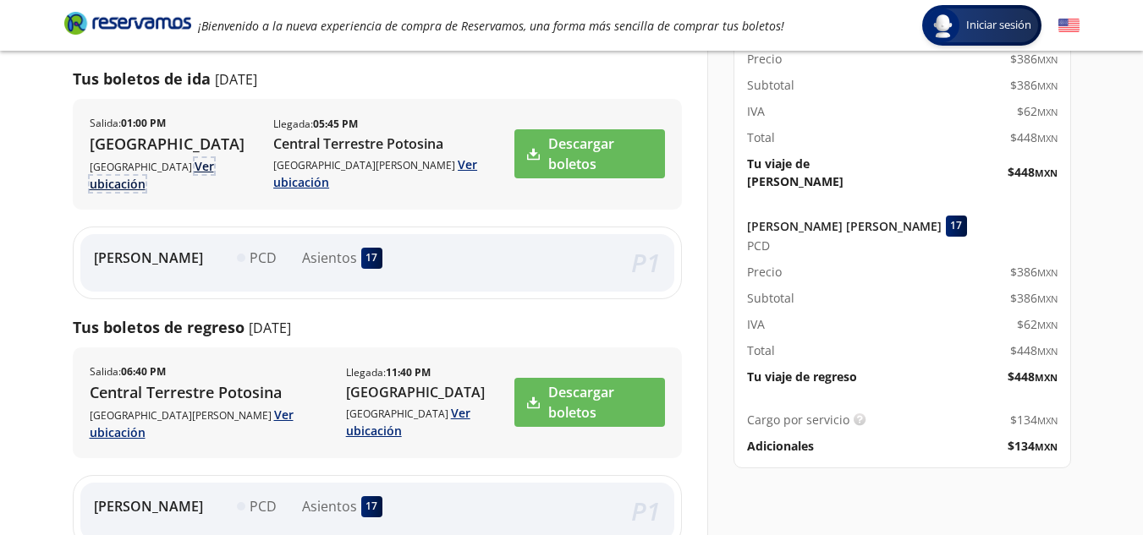
click at [169, 168] on link "Ver ubicación" at bounding box center [152, 175] width 124 height 34
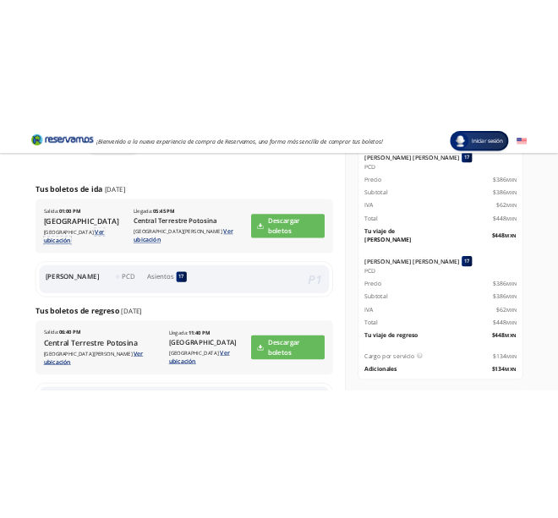
scroll to position [222, 0]
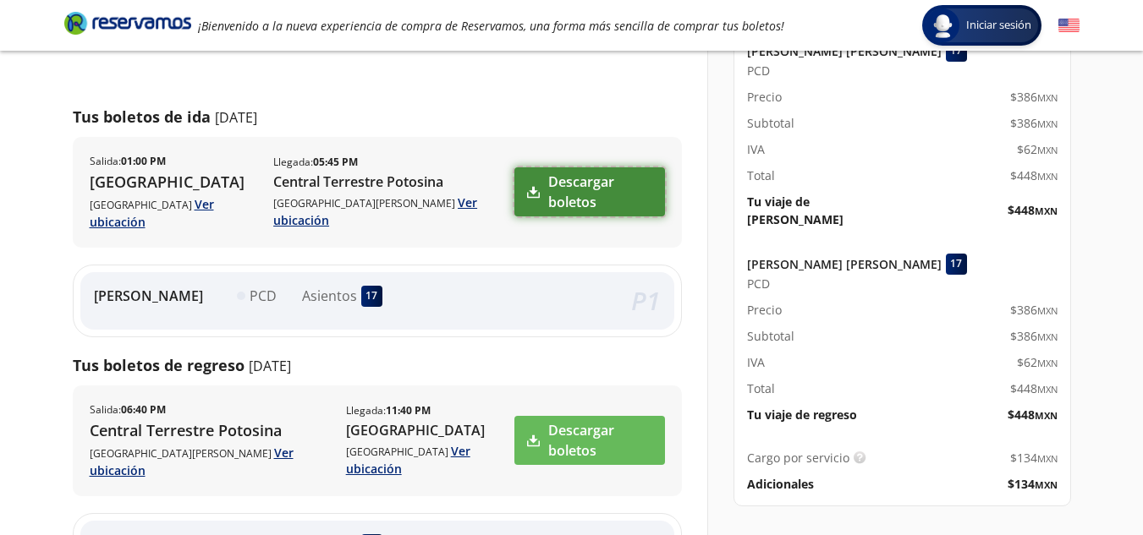
click at [573, 178] on link "Descargar boletos" at bounding box center [589, 191] width 150 height 49
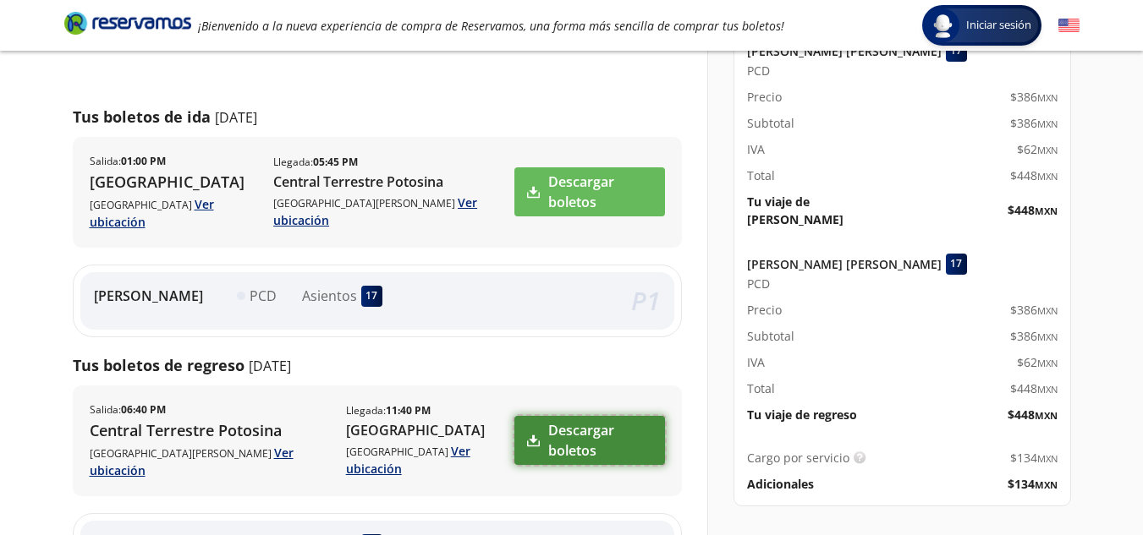
click at [558, 421] on link "Descargar boletos" at bounding box center [589, 440] width 150 height 49
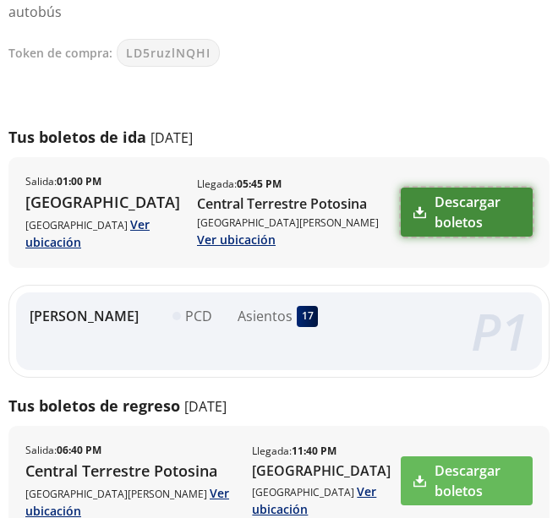
click at [466, 211] on link "Descargar boletos" at bounding box center [467, 212] width 132 height 49
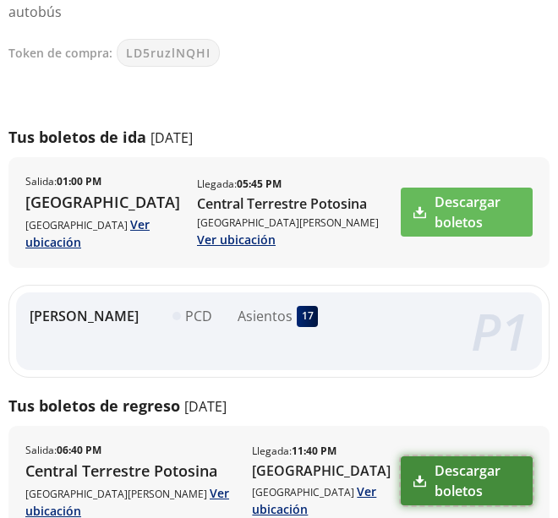
click at [424, 471] on link "Descargar boletos" at bounding box center [467, 481] width 132 height 49
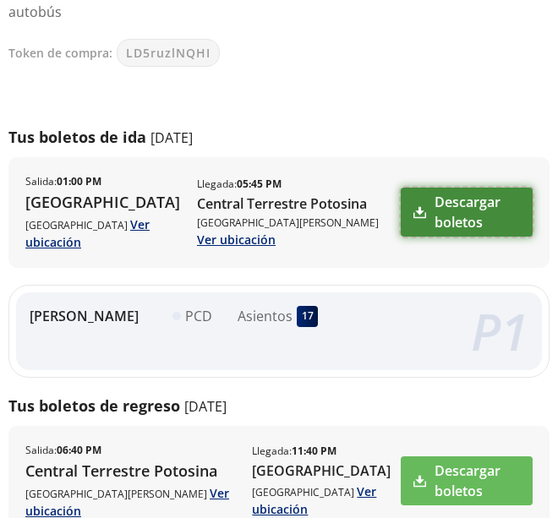
click at [413, 206] on link "Descargar boletos" at bounding box center [467, 212] width 132 height 49
